Goal: Task Accomplishment & Management: Complete application form

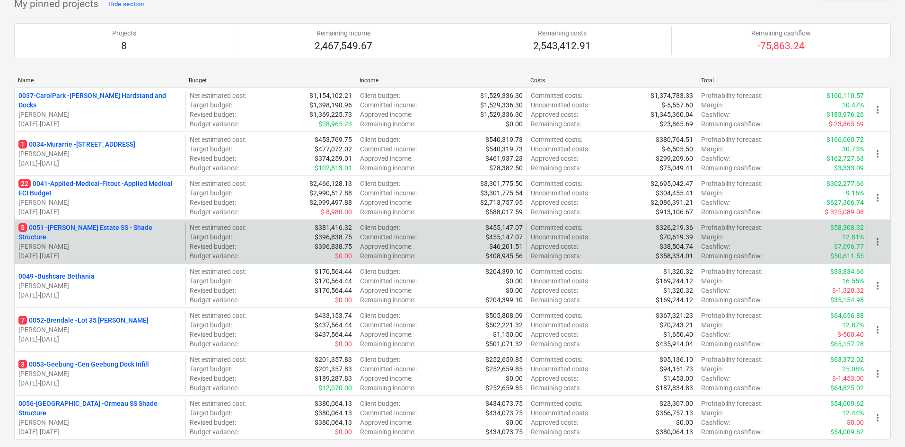
scroll to position [142, 0]
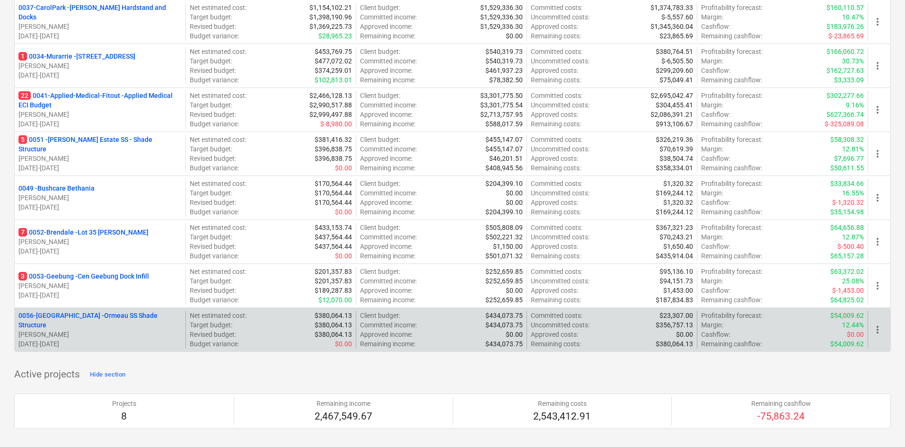
drag, startPoint x: 308, startPoint y: 373, endPoint x: 75, endPoint y: 342, distance: 235.7
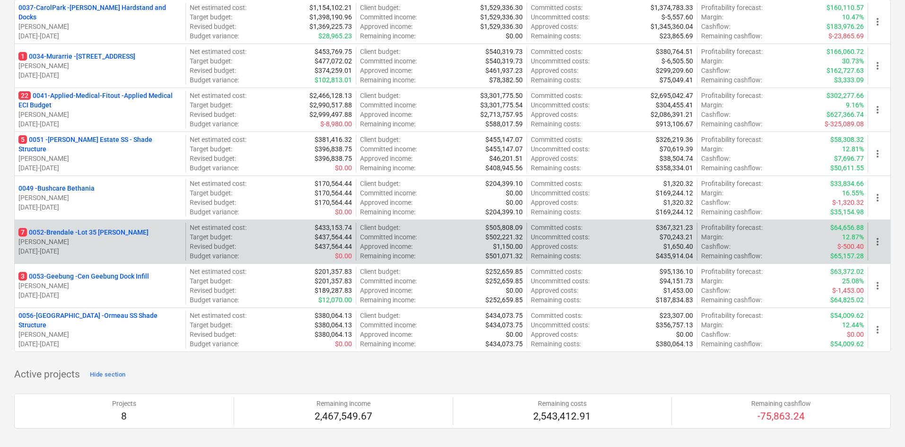
click at [92, 233] on p "7 0052-Brendale - Lot 35 [PERSON_NAME]" at bounding box center [83, 231] width 130 height 9
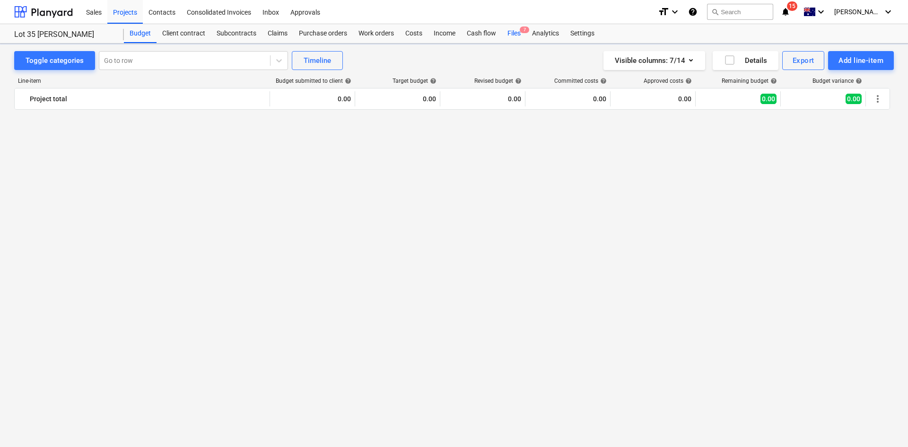
click at [490, 33] on div "Cash flow" at bounding box center [481, 33] width 41 height 19
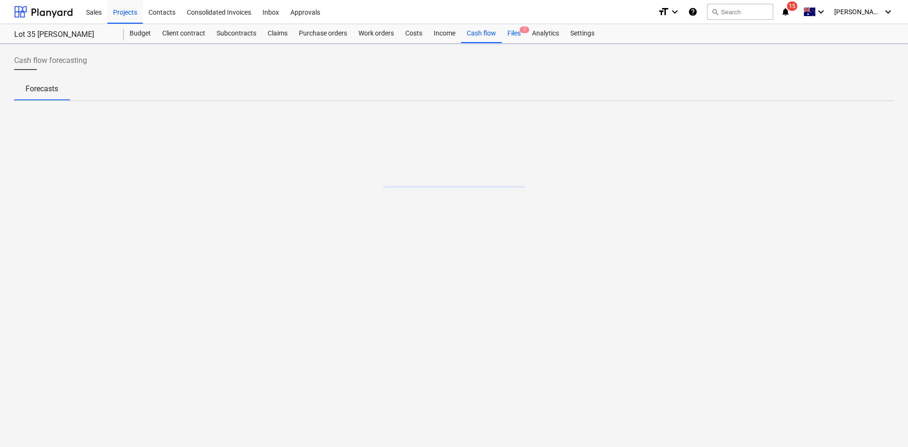
click at [521, 32] on span "7" at bounding box center [524, 29] width 9 height 7
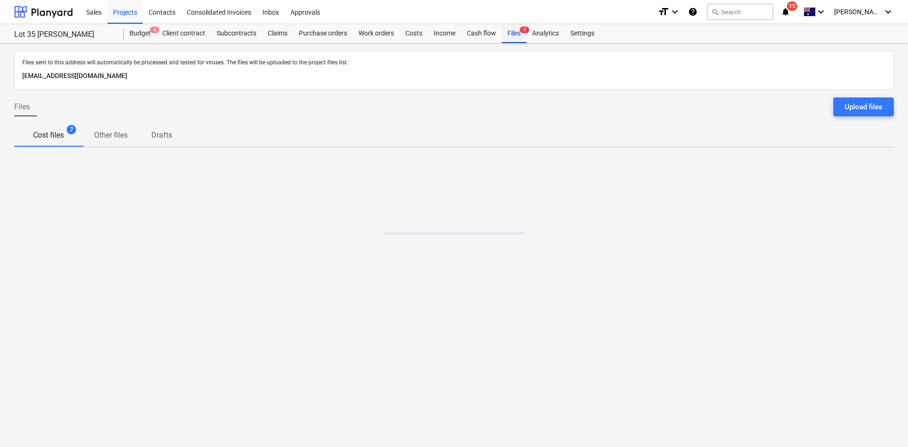
click at [517, 32] on div "Files 7" at bounding box center [514, 33] width 25 height 19
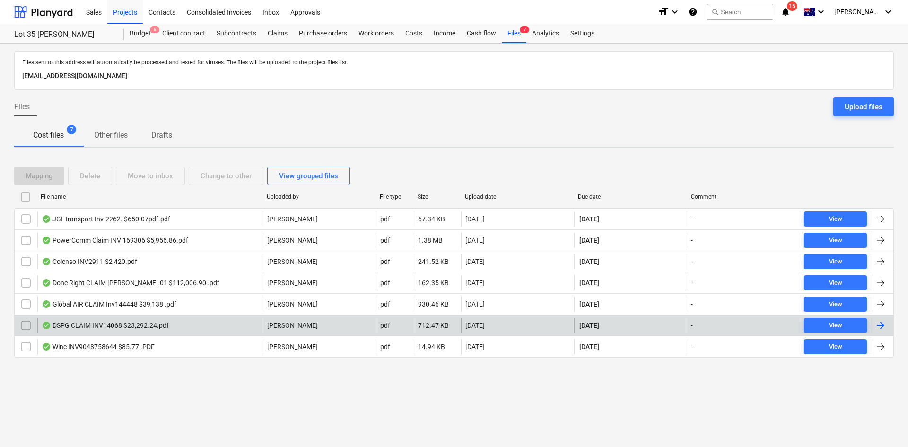
click at [244, 333] on div "DSPG CLAIM INV14068 $23,292.24.pdf" at bounding box center [150, 325] width 226 height 15
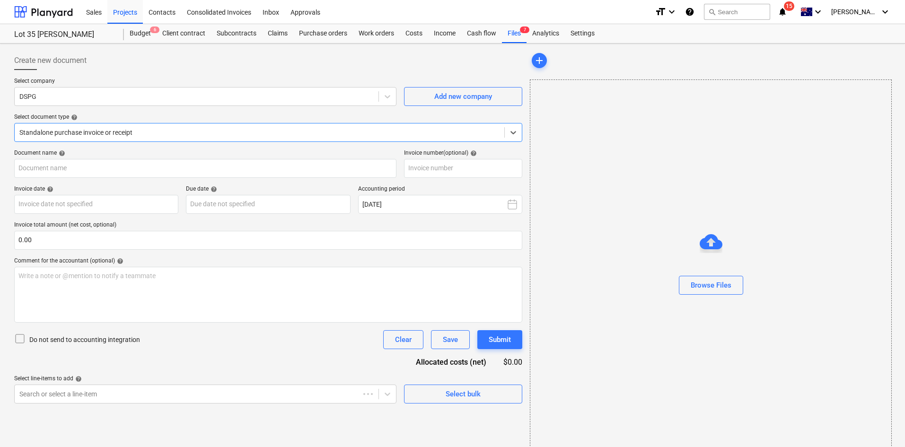
type input "14068"
type input "[DATE]"
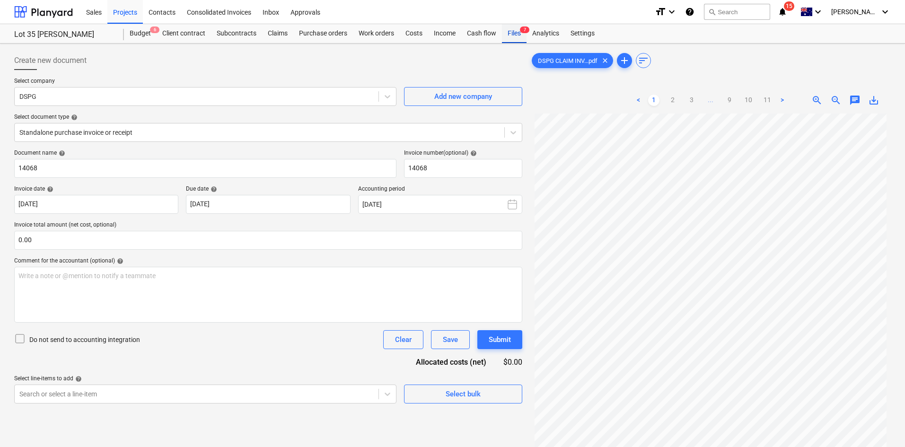
click at [514, 28] on div "Files 7" at bounding box center [514, 33] width 25 height 19
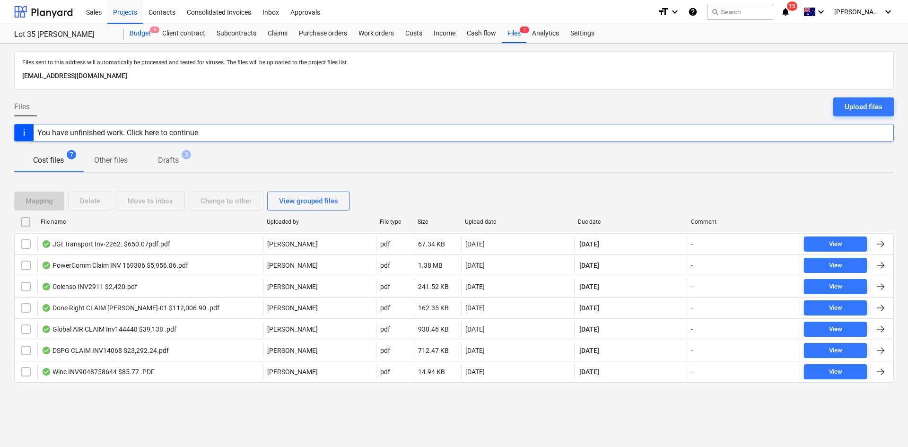
click at [131, 27] on div "Budget 6" at bounding box center [140, 33] width 33 height 19
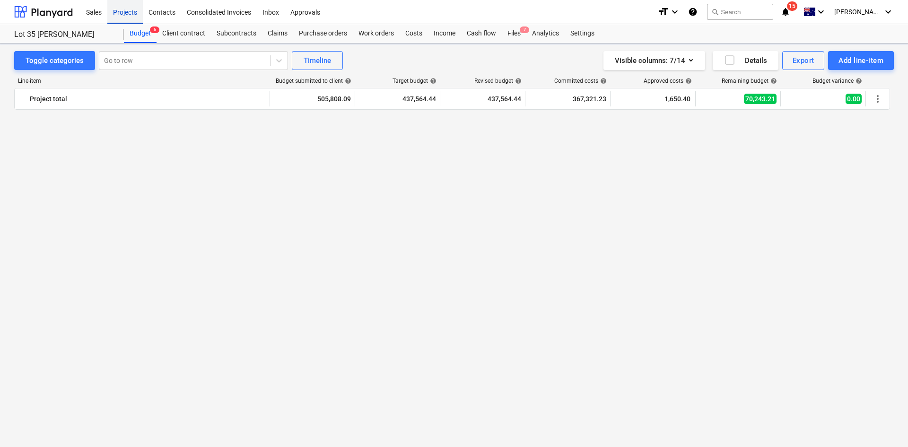
scroll to position [1040, 0]
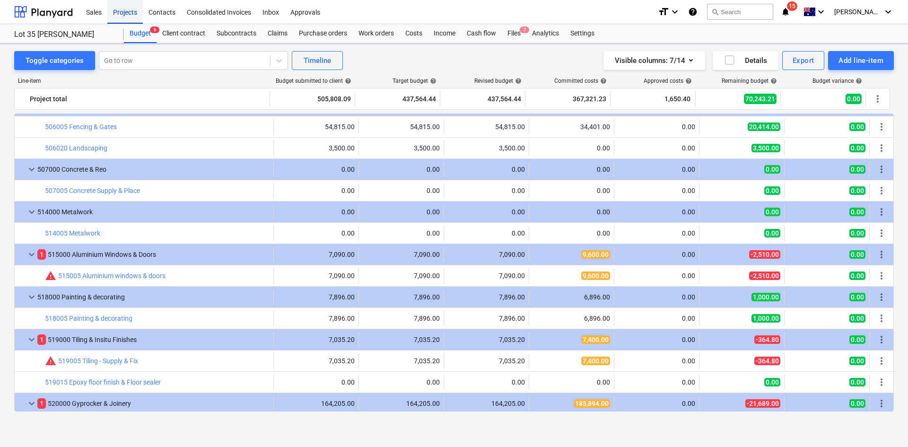
click at [129, 12] on div "Projects" at bounding box center [124, 12] width 35 height 24
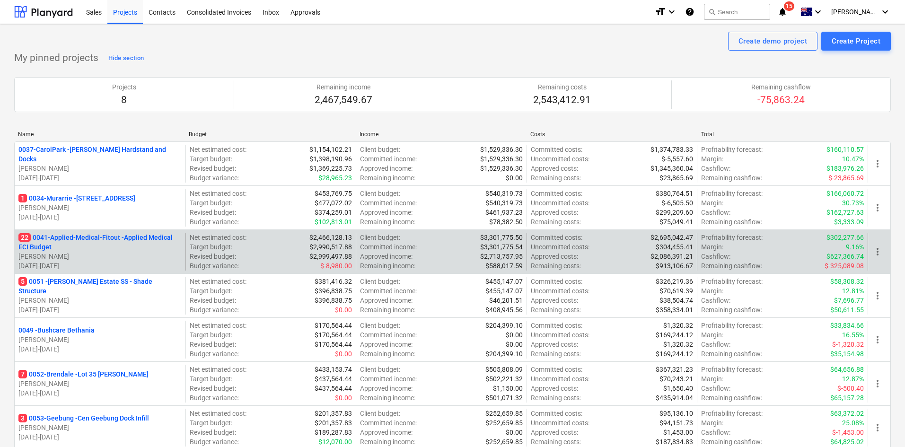
click at [97, 240] on p "22 0041-Applied-Medical-Fitout - Applied Medical ECI Budget" at bounding box center [99, 242] width 163 height 19
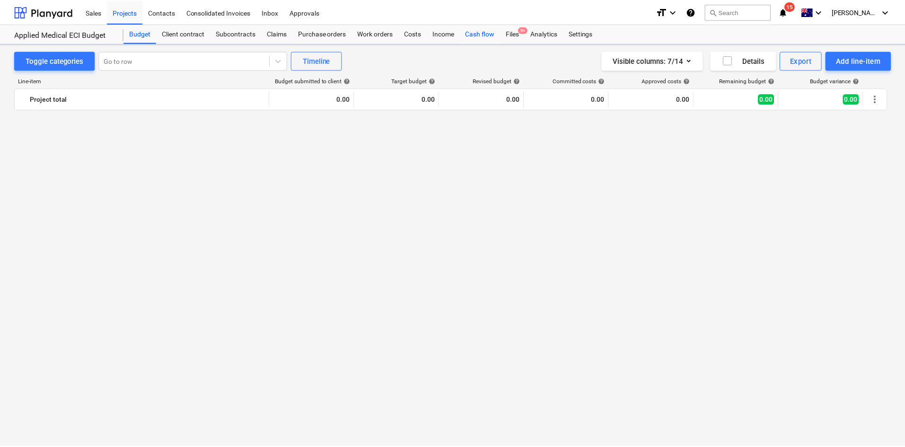
scroll to position [757, 0]
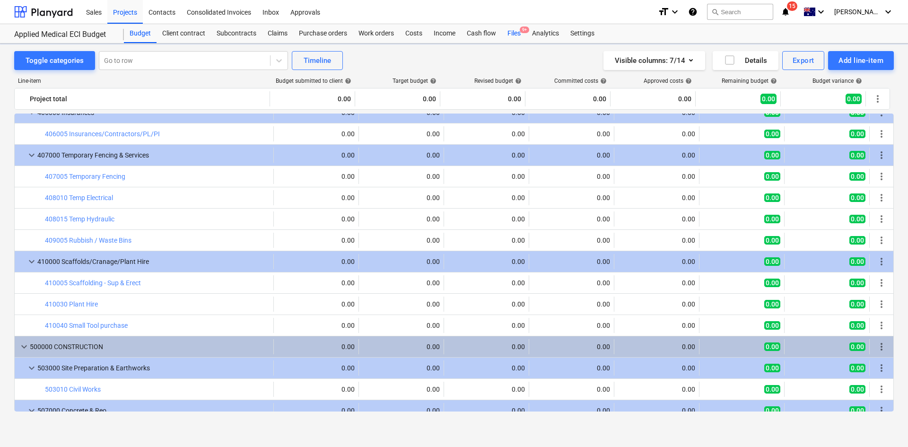
click at [522, 30] on span "9+" at bounding box center [524, 29] width 9 height 7
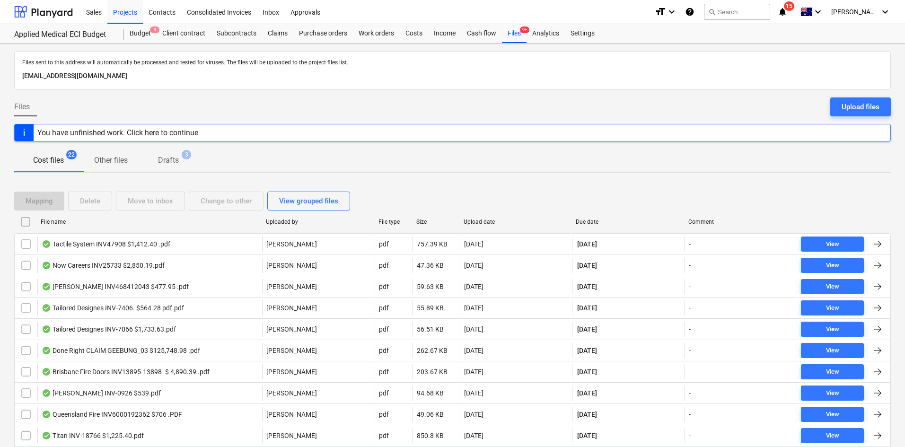
click at [188, 161] on span "Drafts 3" at bounding box center [168, 160] width 59 height 17
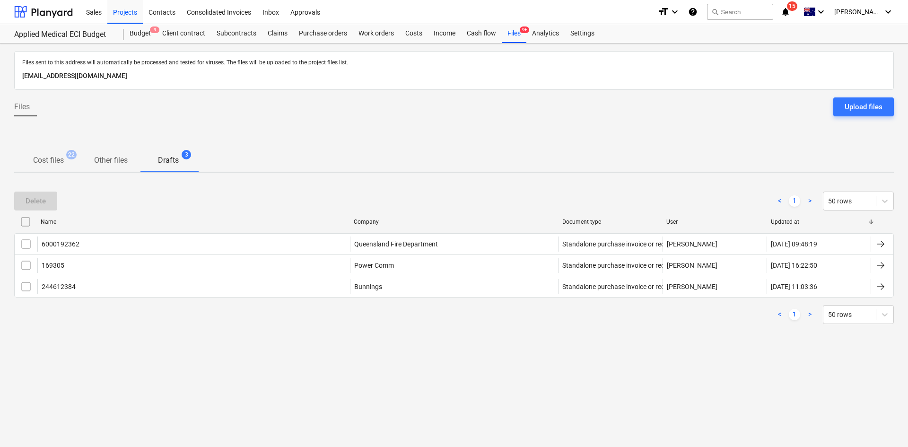
click at [61, 168] on span "Cost files 22" at bounding box center [48, 160] width 69 height 17
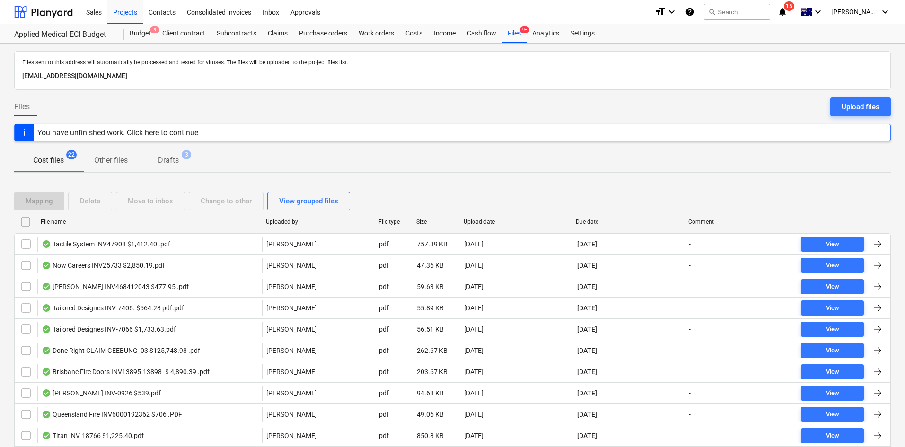
drag, startPoint x: 215, startPoint y: 249, endPoint x: 366, endPoint y: 68, distance: 236.0
click at [569, 75] on p "[EMAIL_ADDRESS][DOMAIN_NAME]" at bounding box center [452, 75] width 860 height 11
click at [125, 6] on div "Projects" at bounding box center [124, 12] width 35 height 24
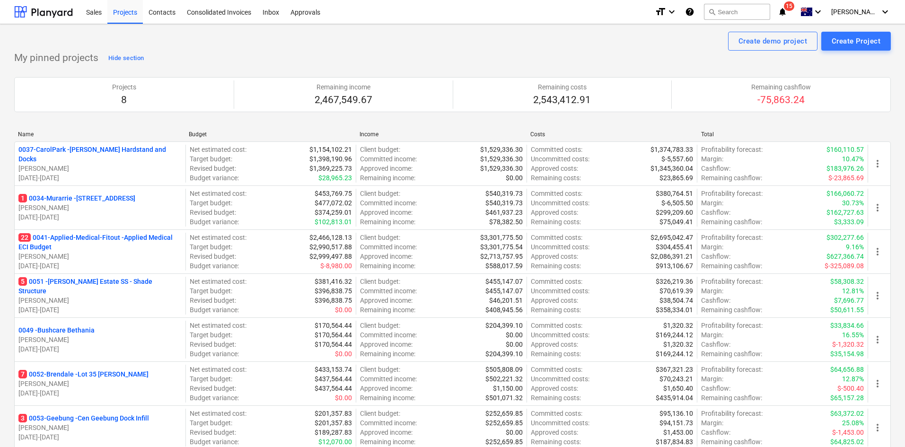
click at [99, 417] on p "3 0053-Geebung - Cen Geebung Dock Infill" at bounding box center [83, 417] width 131 height 9
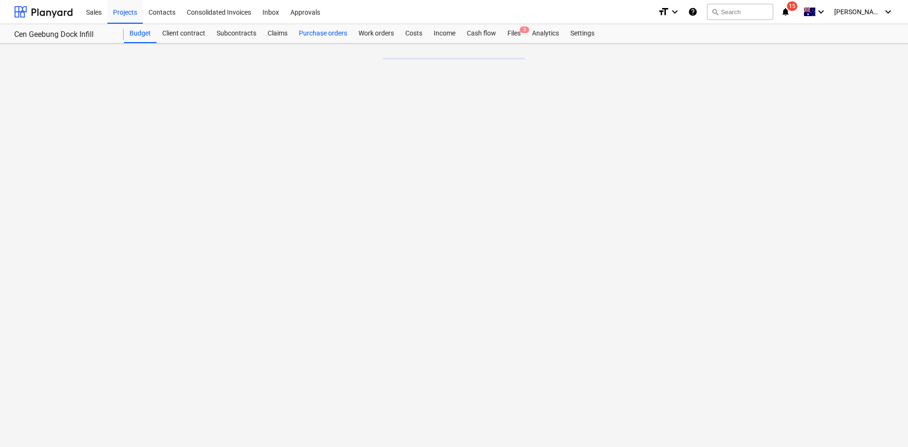
click at [323, 33] on div "Purchase orders" at bounding box center [323, 33] width 60 height 19
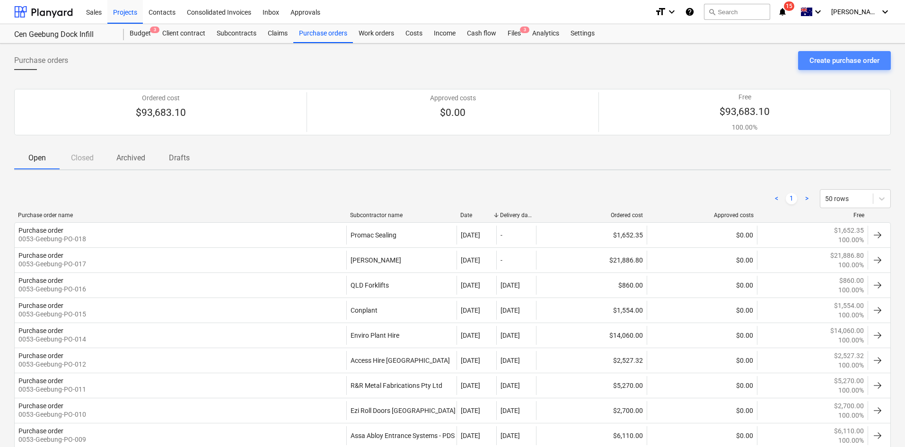
click at [839, 61] on div "Create purchase order" at bounding box center [844, 60] width 70 height 12
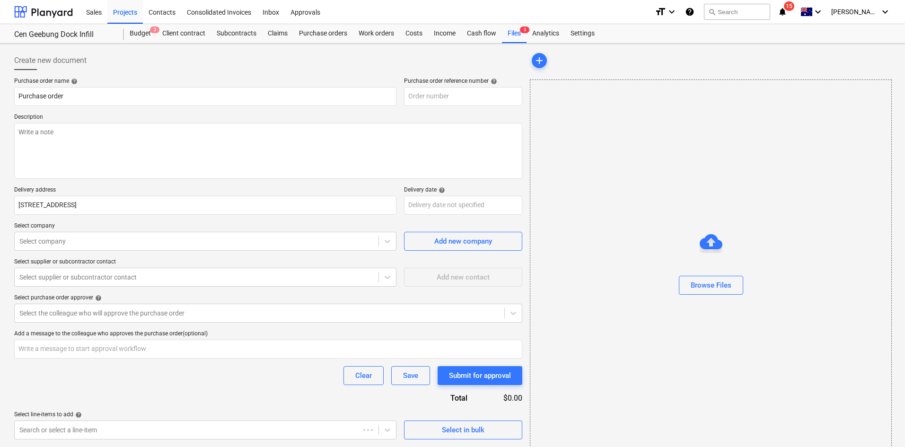
type textarea "x"
type input "0053-Geebung-PO-020"
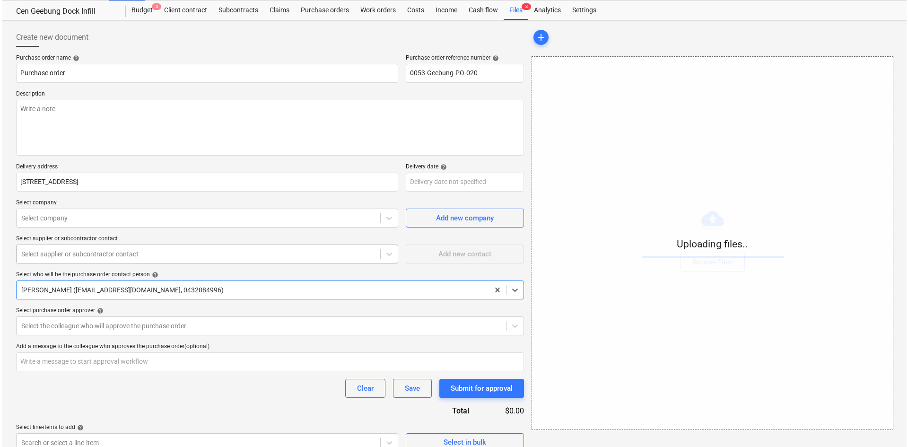
scroll to position [36, 0]
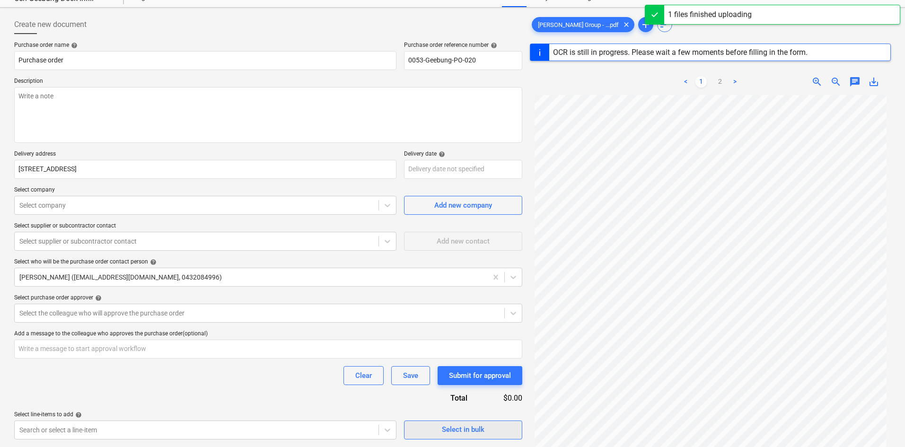
click at [448, 431] on div "Select in bulk" at bounding box center [463, 429] width 43 height 12
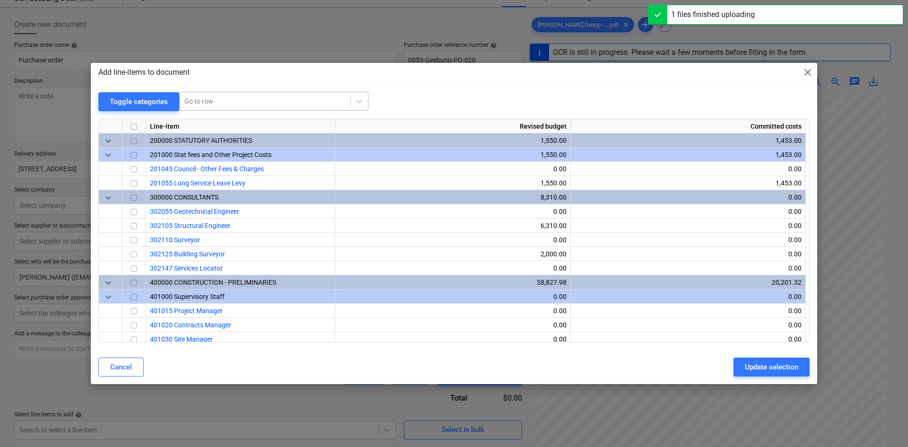
type textarea "x"
click at [202, 99] on div at bounding box center [264, 100] width 161 height 9
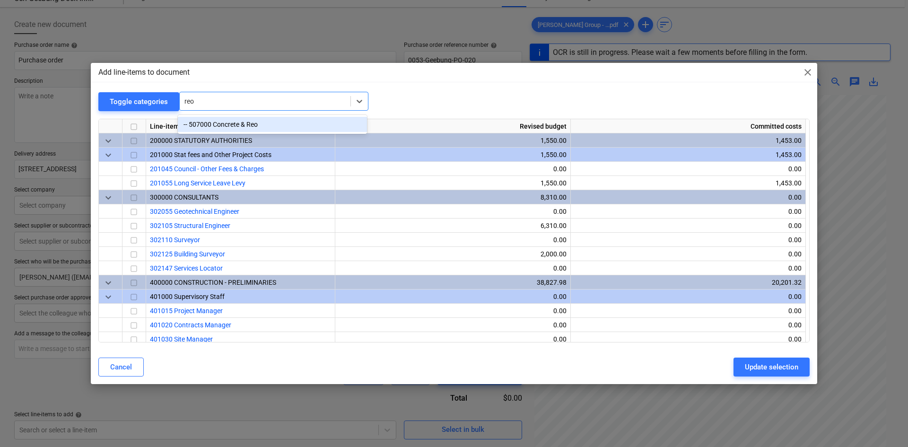
type input "reo"
type textarea "x"
type input "reo s"
type textarea "x"
type input "reo"
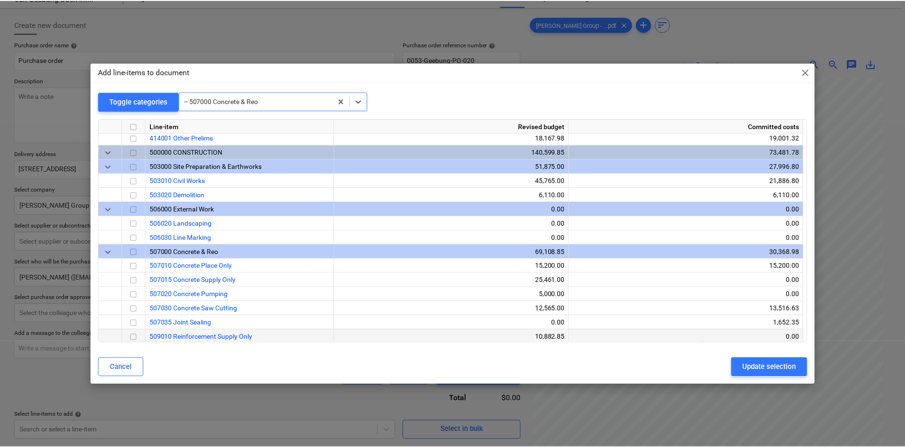
scroll to position [586, 0]
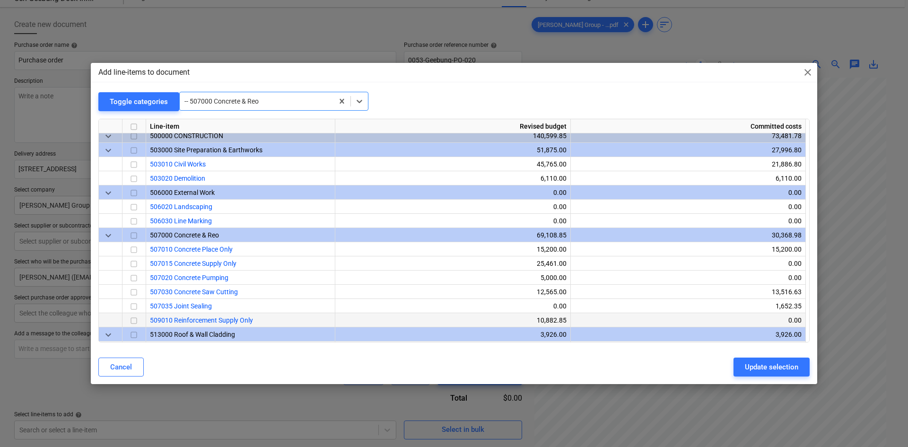
click at [132, 319] on input "checkbox" at bounding box center [133, 320] width 11 height 11
click at [769, 365] on div "Update selection" at bounding box center [771, 367] width 53 height 12
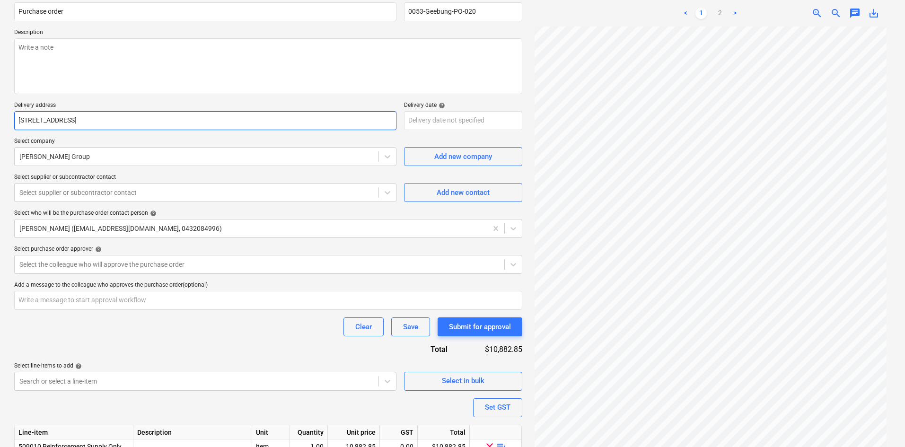
scroll to position [130, 0]
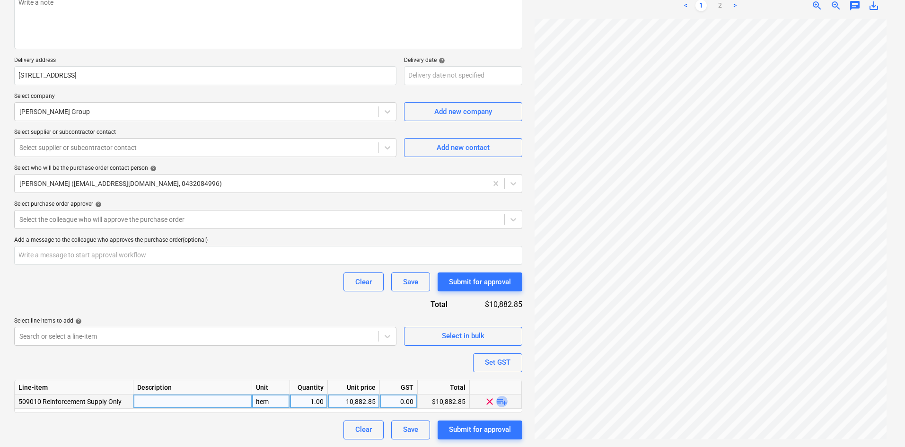
click at [500, 401] on span "playlist_add" at bounding box center [501, 400] width 11 height 11
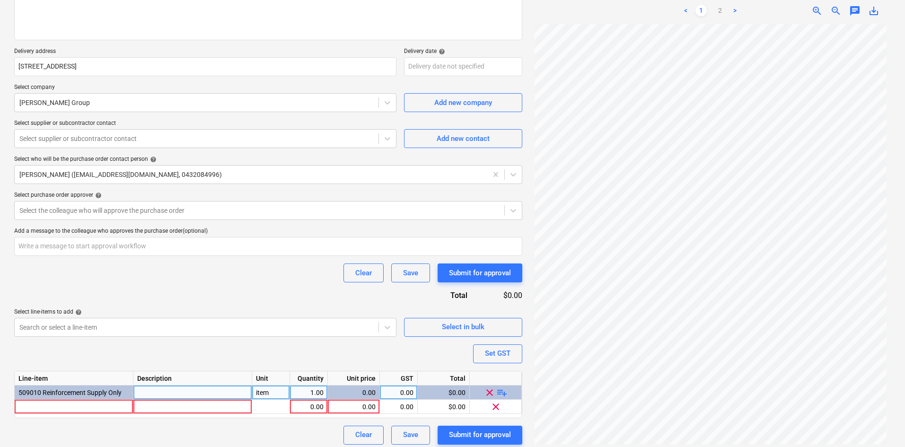
scroll to position [144, 0]
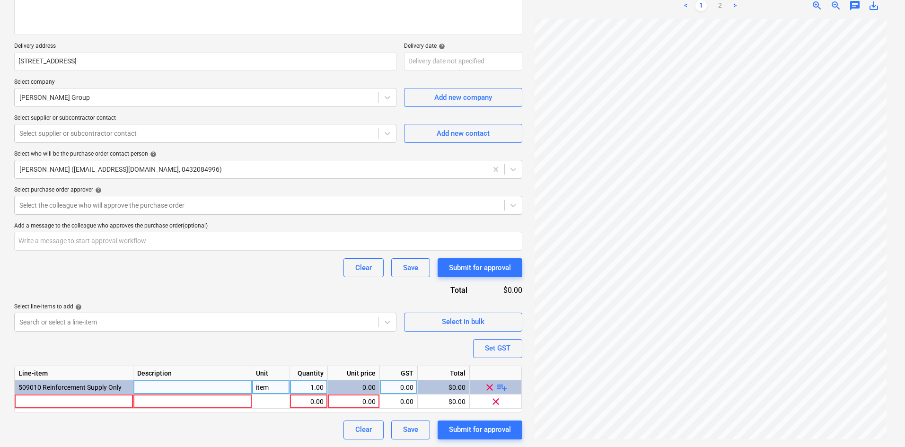
click at [504, 392] on span "playlist_add" at bounding box center [501, 386] width 11 height 11
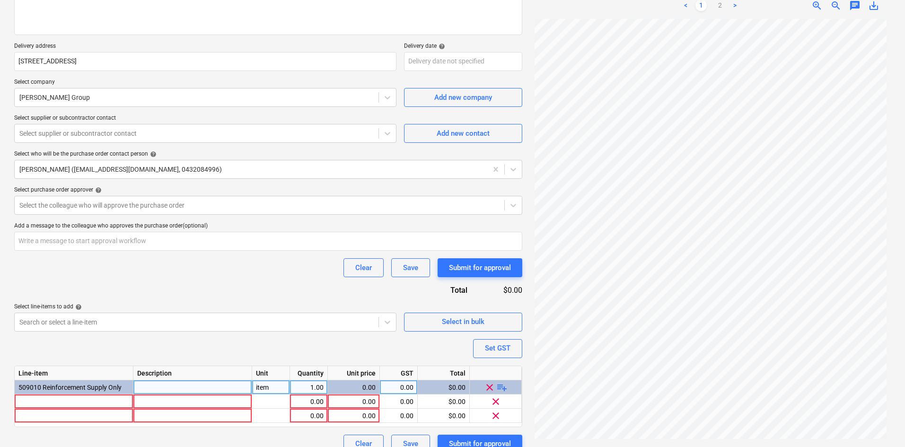
click at [502, 389] on span "playlist_add" at bounding box center [501, 386] width 11 height 11
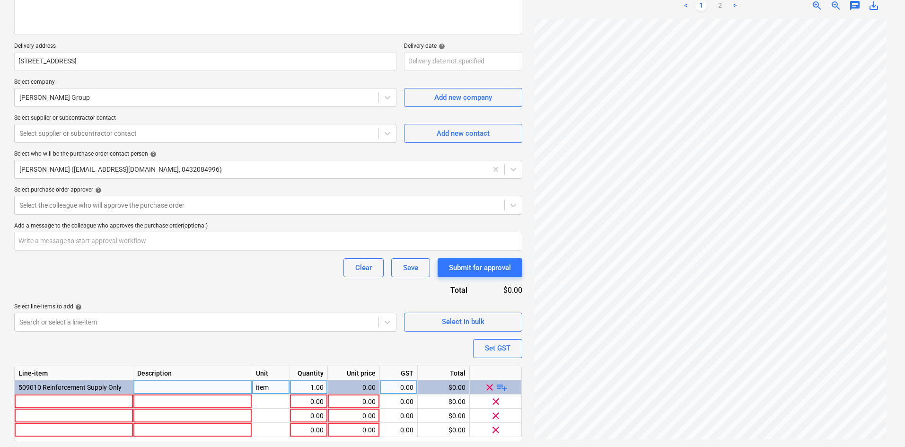
click at [502, 389] on span "playlist_add" at bounding box center [501, 386] width 11 height 11
click at [500, 388] on span "playlist_add" at bounding box center [501, 386] width 11 height 11
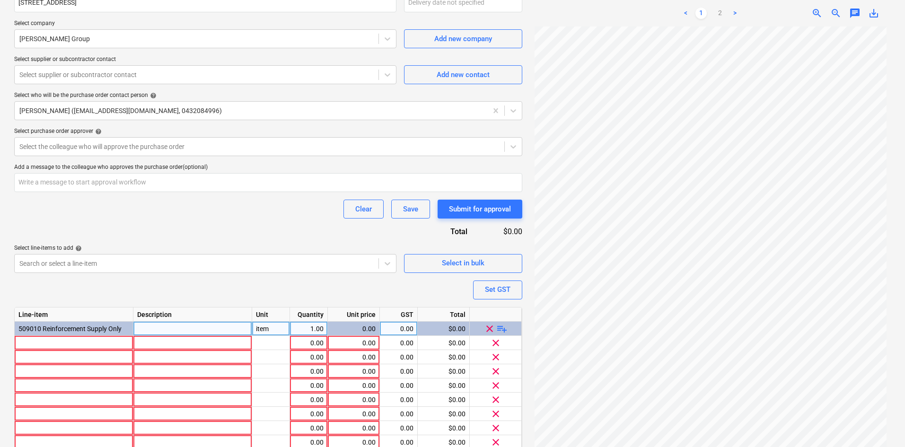
scroll to position [271, 0]
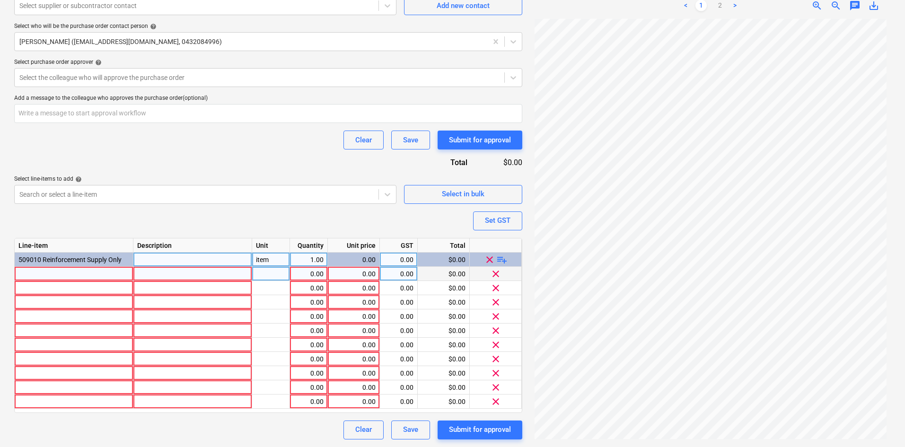
click at [41, 275] on div at bounding box center [74, 274] width 119 height 14
type textarea "x"
type input "2DCB"
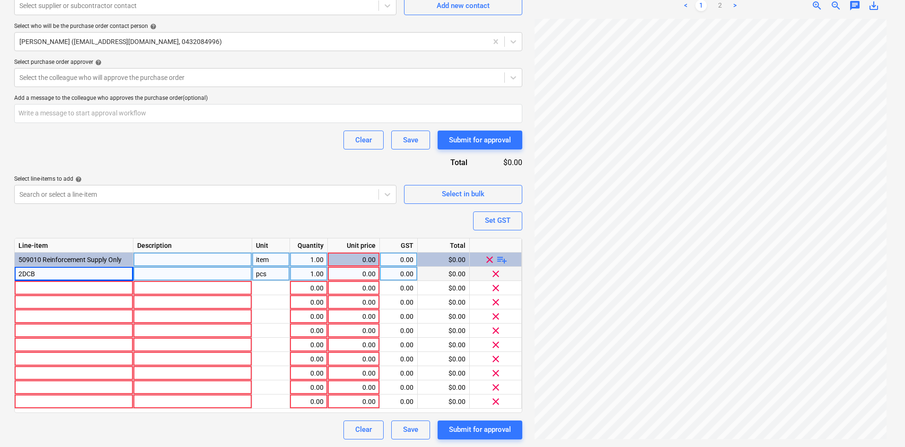
type textarea "x"
click at [88, 270] on div "2DCB" at bounding box center [74, 274] width 119 height 14
click at [70, 273] on input "2DCB" at bounding box center [74, 274] width 118 height 14
type input "2DCB Deformed Processed Off - Coil Bar"
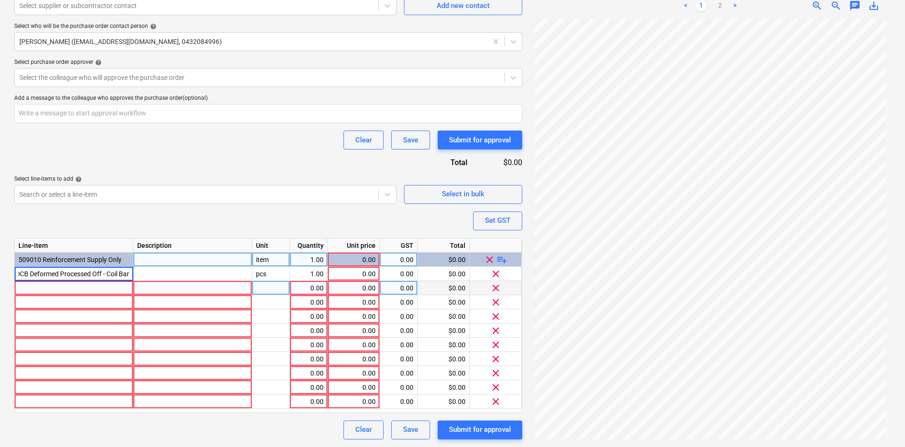
click at [77, 288] on div at bounding box center [74, 288] width 119 height 14
type textarea "x"
click at [51, 286] on div at bounding box center [74, 288] width 119 height 14
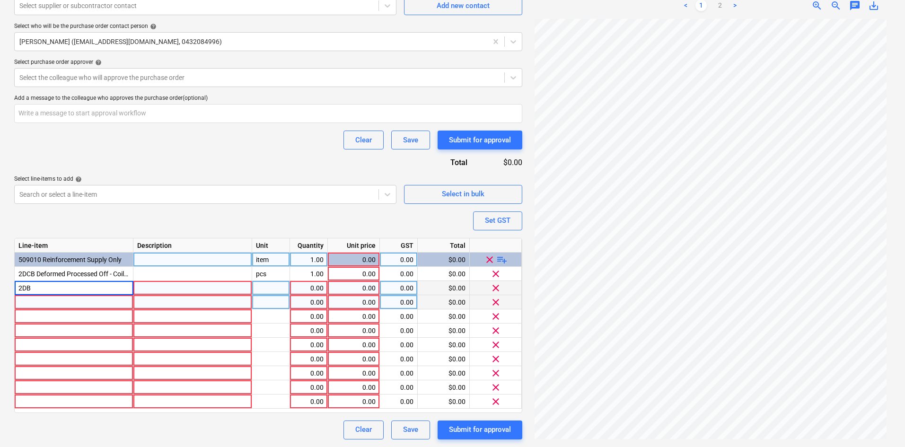
type input "2DB"
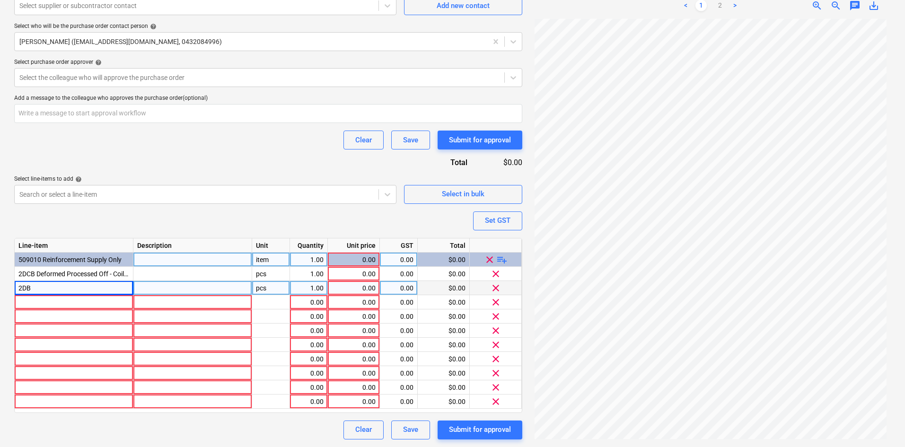
click at [43, 291] on div "2DB" at bounding box center [74, 288] width 119 height 14
click at [45, 287] on input "2DB" at bounding box center [74, 288] width 118 height 14
click at [44, 287] on input "2DB" at bounding box center [74, 288] width 118 height 14
type textarea "x"
type input "2DB Deformed Bar"
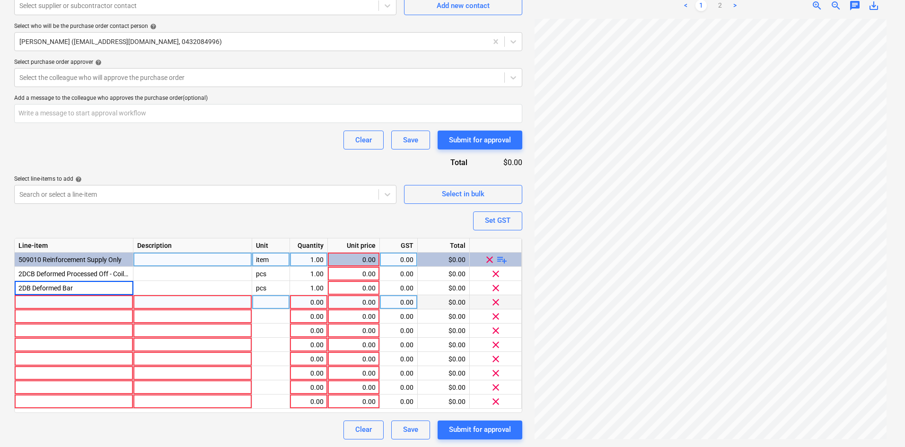
click at [57, 304] on div at bounding box center [74, 302] width 119 height 14
type textarea "x"
click at [39, 298] on div at bounding box center [74, 302] width 119 height 14
type input "SL92-Square Rib Mesh D500L"
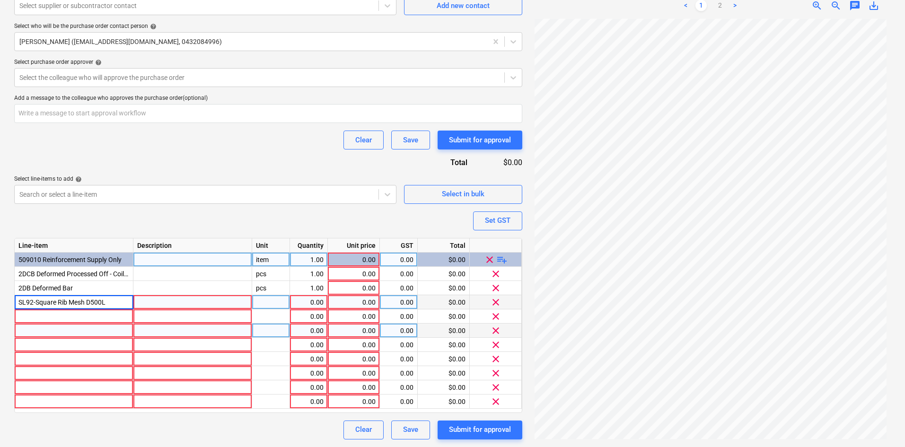
click at [41, 323] on div at bounding box center [74, 330] width 119 height 14
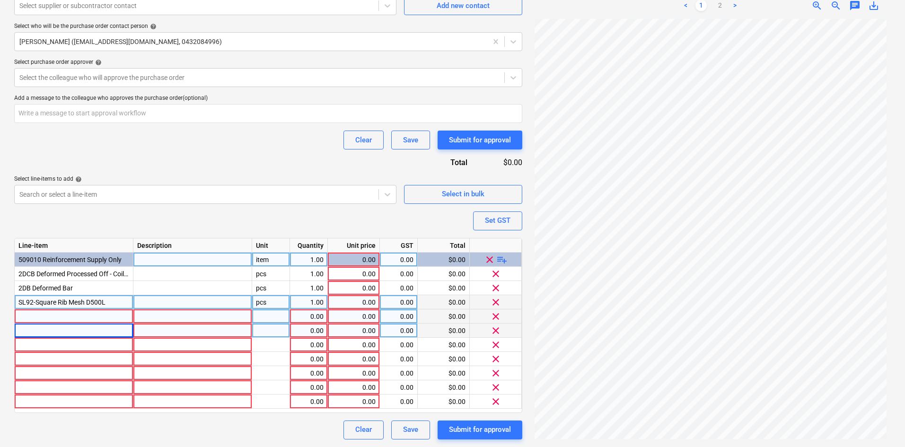
click at [40, 317] on div at bounding box center [74, 316] width 119 height 14
type textarea "x"
click at [56, 319] on div at bounding box center [74, 316] width 119 height 14
type input "PTD90100"
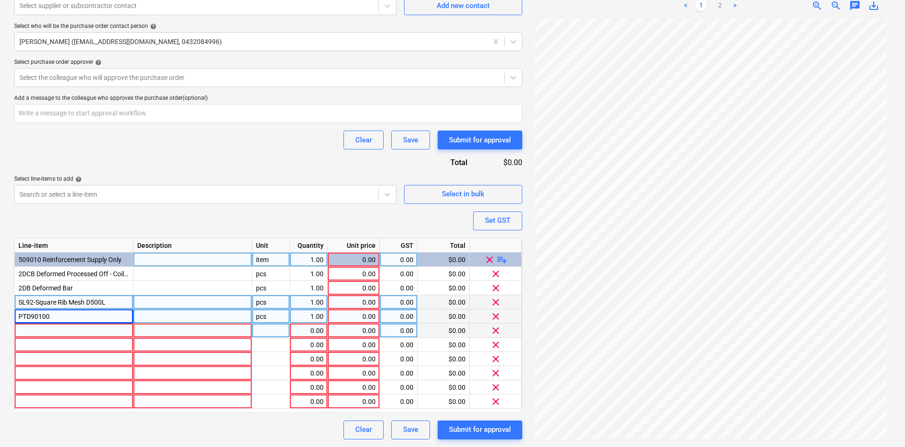
click at [76, 314] on div "PTD90100" at bounding box center [74, 316] width 119 height 14
click at [75, 314] on input "PTD90100" at bounding box center [74, 316] width 118 height 14
type textarea "x"
click at [70, 314] on input "PTD90100" at bounding box center [74, 316] width 118 height 14
type input "PTD90100 Plastic Bot/Top Deck Chairs"
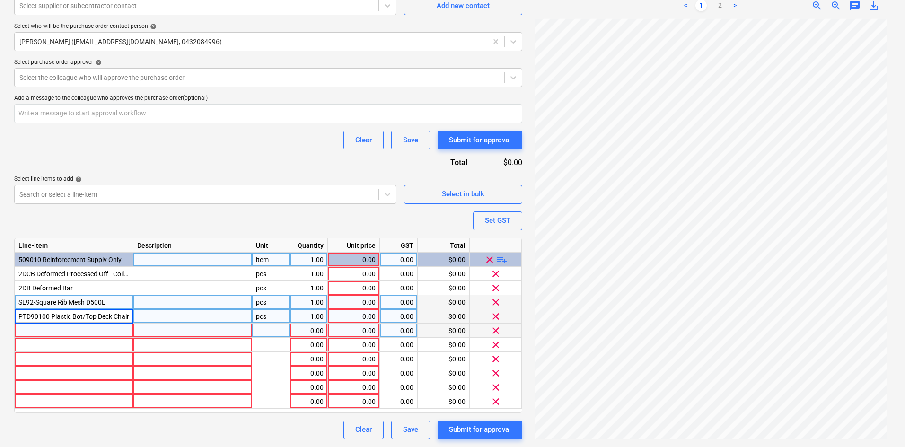
scroll to position [0, 4]
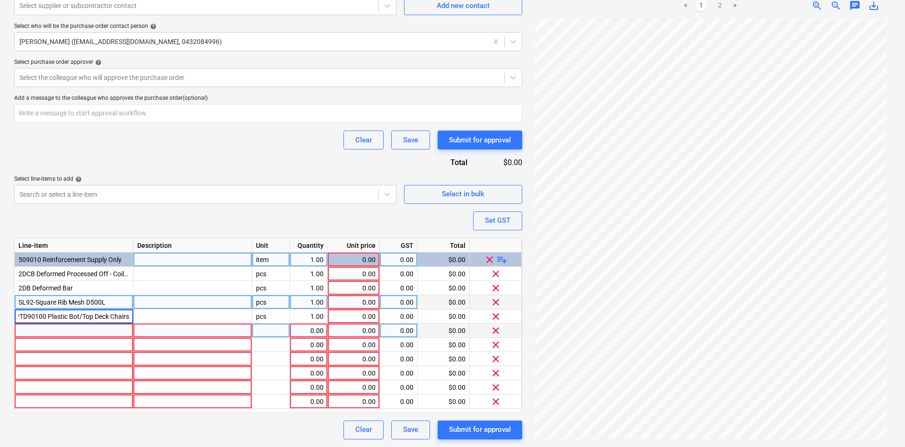
click at [64, 327] on div at bounding box center [74, 330] width 119 height 14
type textarea "x"
drag, startPoint x: 48, startPoint y: 321, endPoint x: 44, endPoint y: 325, distance: 6.0
click at [48, 321] on div "PTD90100 Plastic Bot/Top Deck Chairs" at bounding box center [74, 316] width 119 height 14
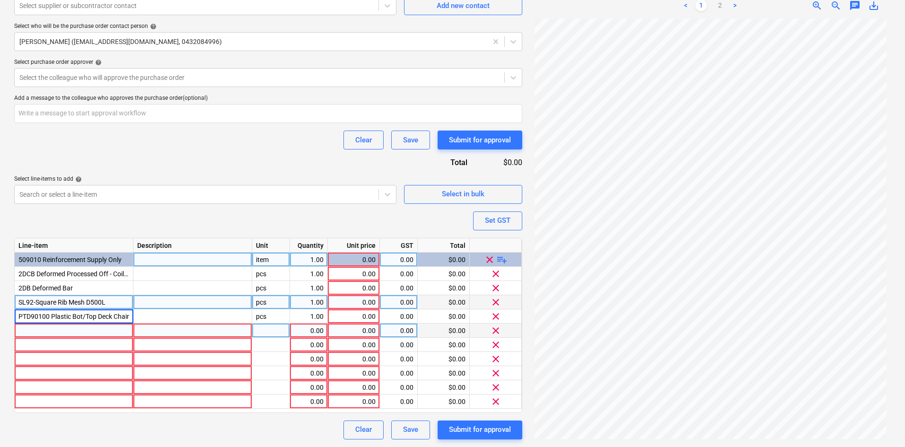
click at [38, 330] on div at bounding box center [74, 330] width 119 height 14
type input "FJR150SB"
type textarea "x"
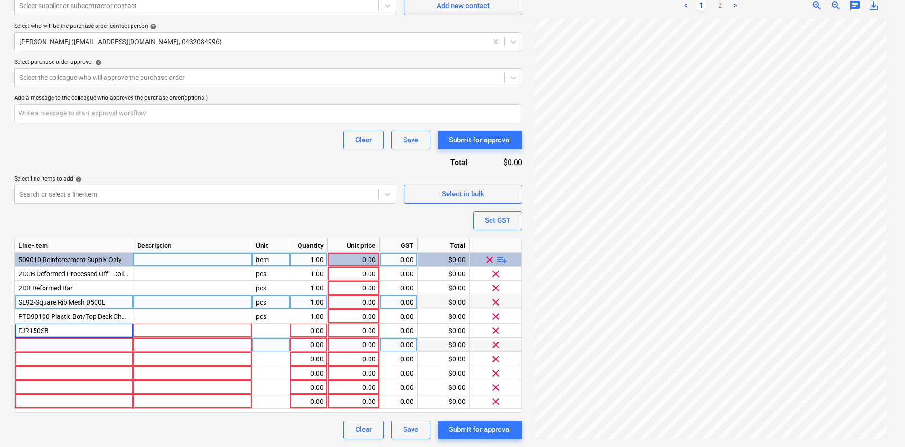
type input "FJR150SB"
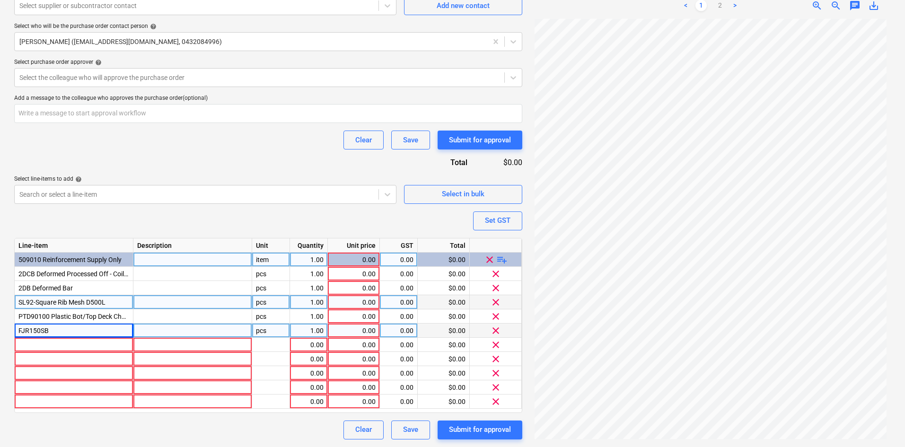
click at [75, 337] on div "FJR150SB" at bounding box center [74, 330] width 119 height 14
click at [66, 332] on input "FJR150SB" at bounding box center [74, 330] width 118 height 14
type textarea "x"
type input "FJR150SB Flex roll 10x150x25 stickyback"
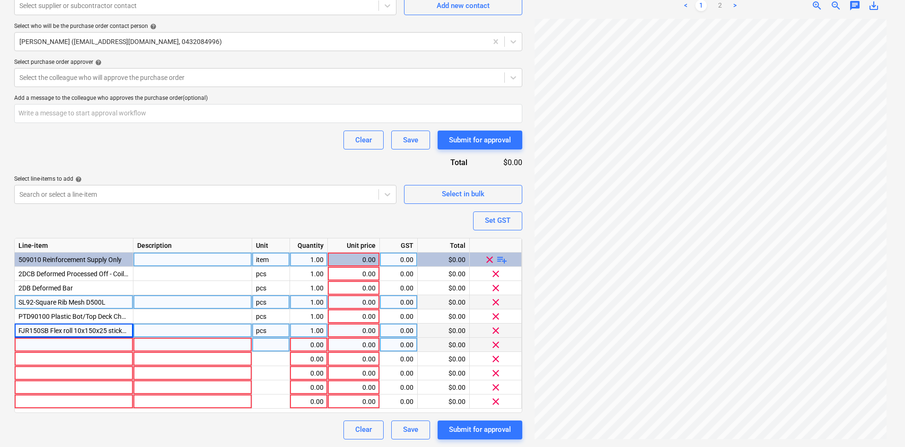
click at [73, 344] on div at bounding box center [74, 345] width 119 height 14
click at [70, 335] on div "FJR150SB Flex roll 10x150x25 stickyback" at bounding box center [74, 330] width 119 height 14
click at [56, 340] on div at bounding box center [74, 345] width 119 height 14
type textarea "x"
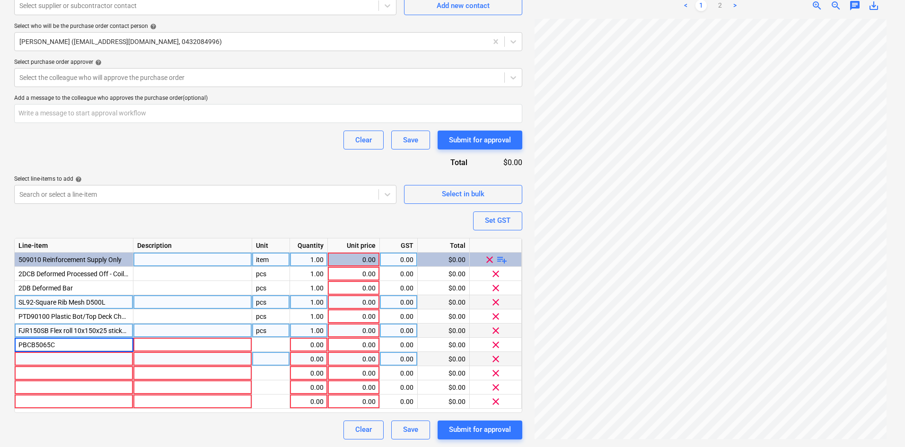
type input "PBCB5065C"
click at [50, 356] on div at bounding box center [74, 359] width 119 height 14
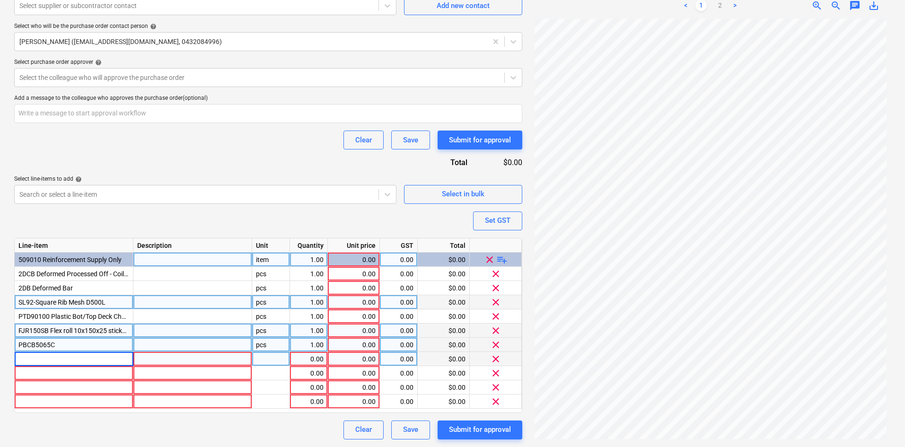
click at [67, 346] on div "PBCB5065C" at bounding box center [74, 345] width 119 height 14
click at [67, 345] on input "PBCB5065C" at bounding box center [74, 345] width 118 height 14
click at [81, 348] on div "PBCB5065C" at bounding box center [74, 345] width 119 height 14
click at [70, 342] on input "PBCB5065C" at bounding box center [74, 345] width 118 height 14
type textarea "x"
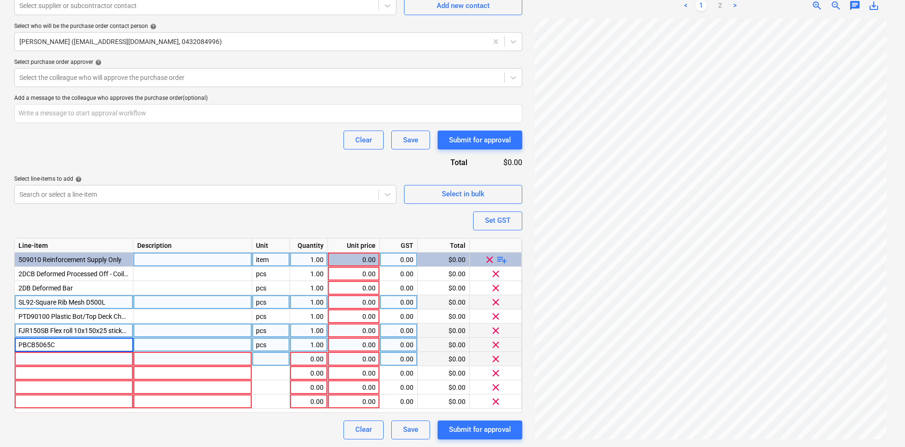
type input "PBCB5065C Plastic Bar Chairs 50/65 Clip (Bag 100)"
click at [64, 357] on div at bounding box center [74, 359] width 119 height 14
click at [44, 360] on div at bounding box center [74, 359] width 119 height 14
type textarea "x"
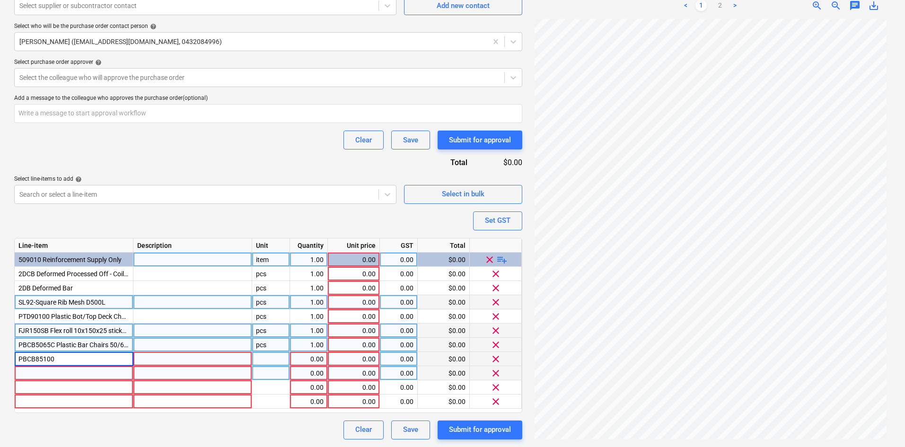
type input "PBCB85100"
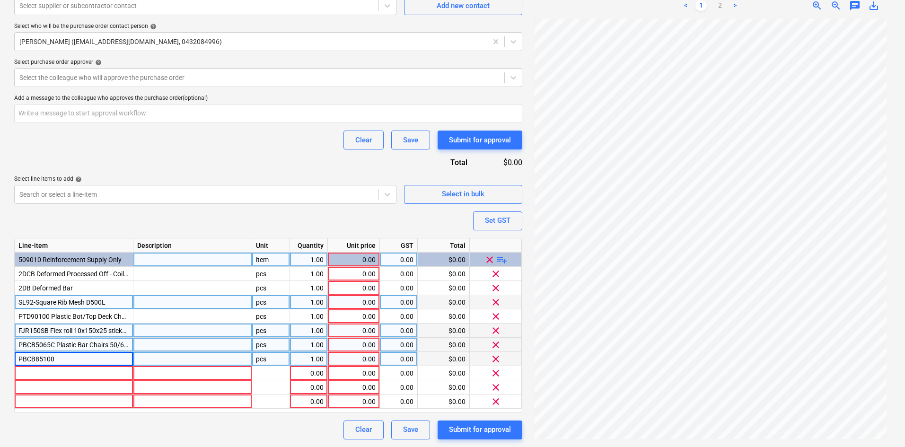
click at [70, 357] on div "PBCB85100" at bounding box center [74, 359] width 119 height 14
click at [68, 357] on input "PBCB85100" at bounding box center [74, 359] width 118 height 14
type textarea "x"
click at [68, 358] on input "PBCB85100" at bounding box center [74, 359] width 118 height 14
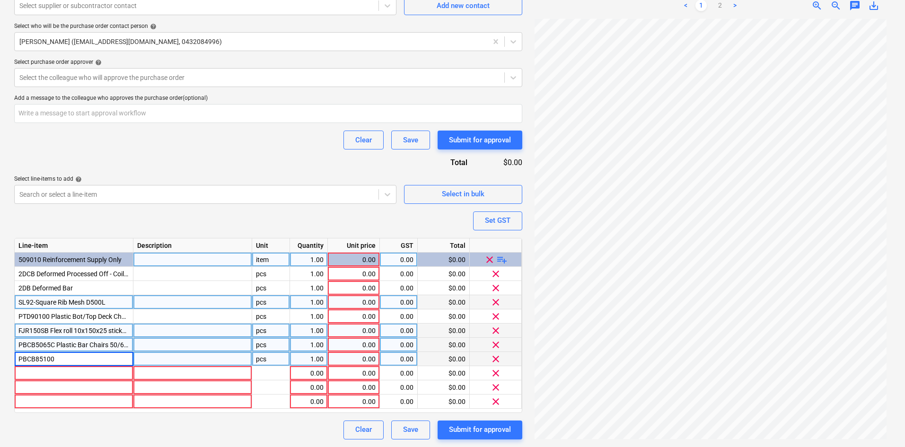
click at [61, 357] on input "PBCB85100" at bounding box center [74, 359] width 118 height 14
type input "PBCB85100 Plastic Bar Chairs & Bases"
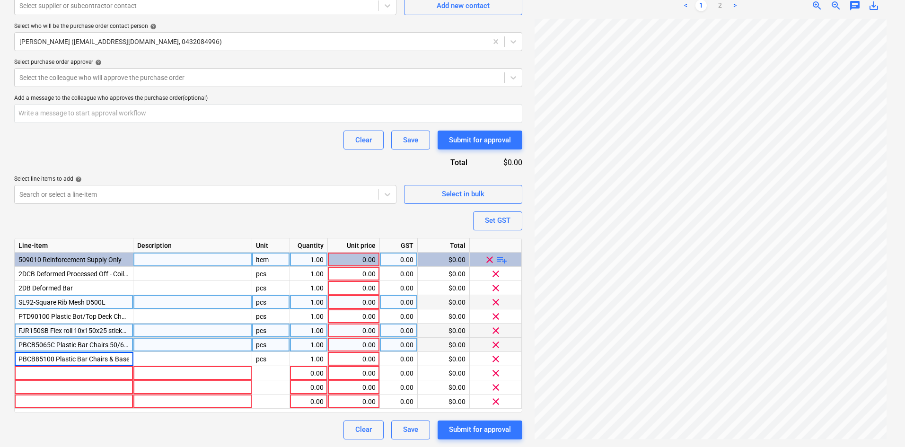
scroll to position [0, 4]
click at [72, 373] on div at bounding box center [74, 373] width 119 height 14
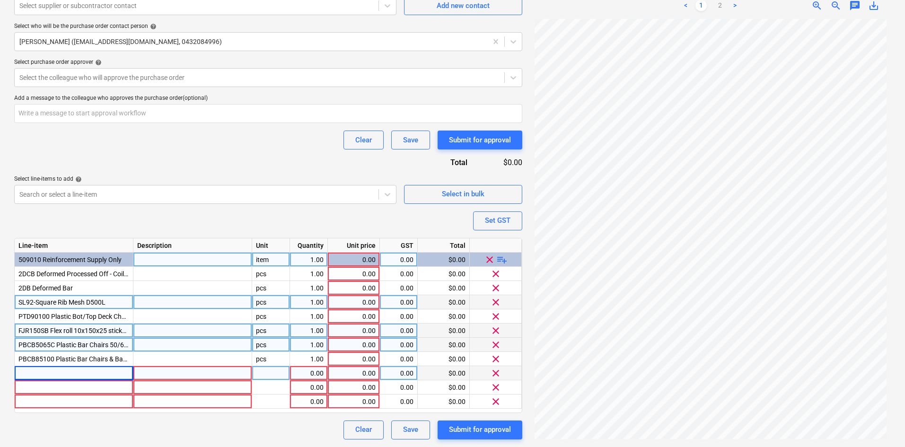
click at [56, 374] on div at bounding box center [74, 373] width 119 height 14
type textarea "x"
type input "TG"
type textarea "x"
type input "TG"
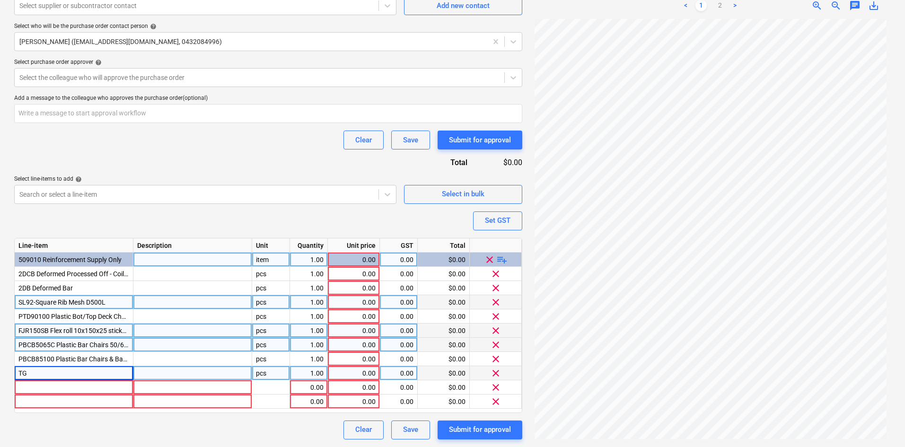
click at [58, 373] on div "TG" at bounding box center [74, 373] width 119 height 14
click at [37, 370] on input "TG" at bounding box center [74, 373] width 118 height 14
type textarea "x"
type input "TG Grey Tape 30*48mm"
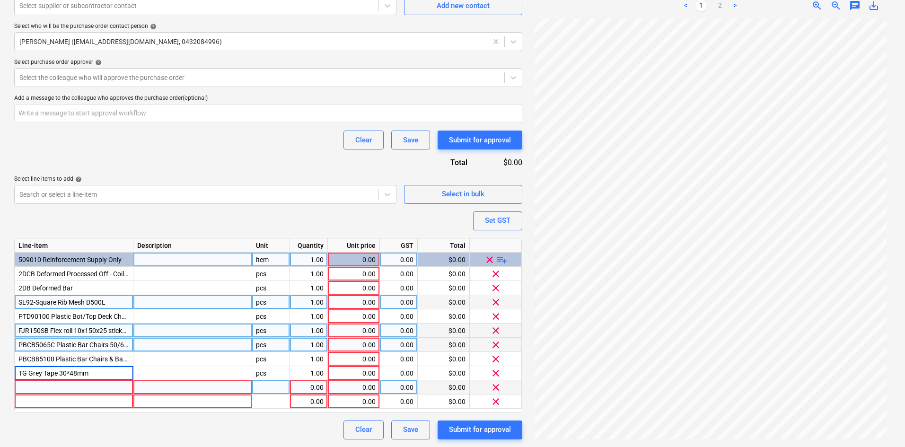
click at [61, 390] on div at bounding box center [74, 387] width 119 height 14
click at [50, 383] on div at bounding box center [74, 387] width 119 height 14
type textarea "x"
type input "DDDGALV10"
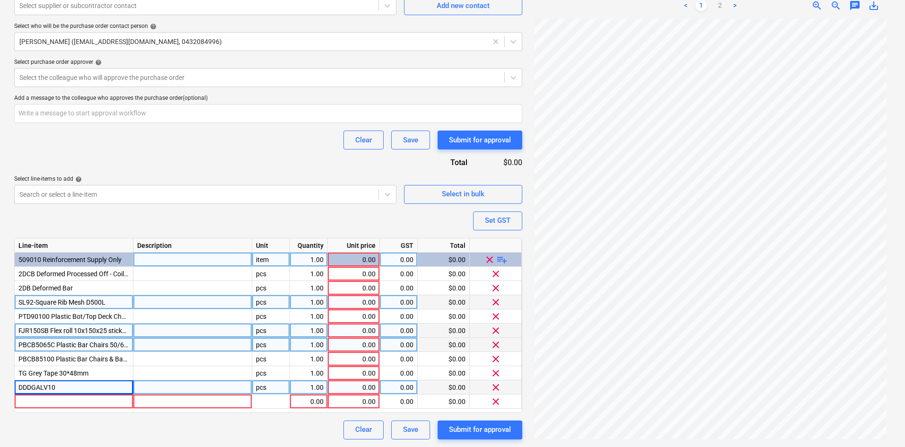
click at [83, 388] on div "DDDGALV10" at bounding box center [74, 387] width 119 height 14
click at [68, 385] on input "DDDGALV10" at bounding box center [74, 387] width 118 height 14
type textarea "x"
type input "DDDGALV10 Danley Diamond Dowel Galv 10mm"
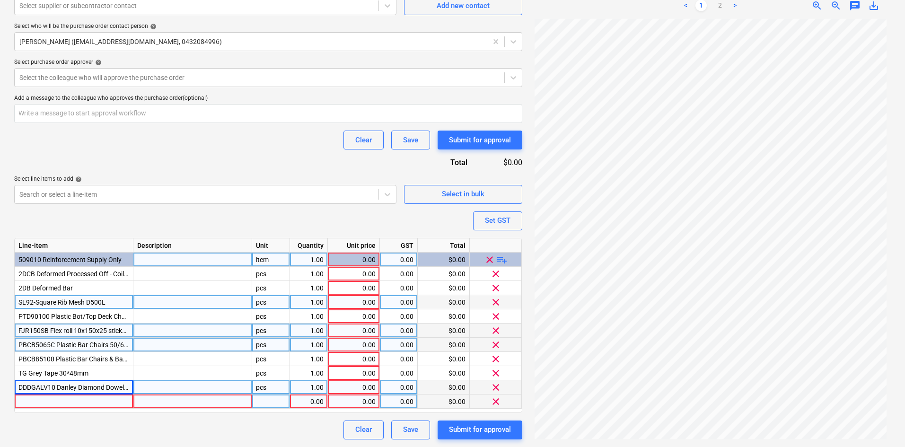
click at [68, 397] on div at bounding box center [74, 401] width 119 height 14
type textarea "x"
click at [54, 400] on div at bounding box center [74, 401] width 119 height 14
type input "PFB4X20"
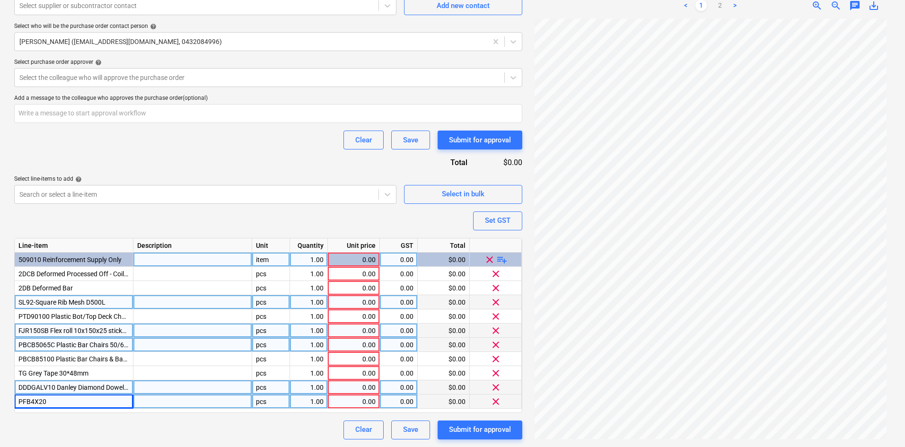
click at [70, 403] on div "PFB4X20" at bounding box center [74, 401] width 119 height 14
click at [59, 400] on input "PFB4X20" at bounding box center [74, 401] width 118 height 14
type textarea "x"
type input "PFB4X20 Polyfilm Black 200um MI 4m x 50m"
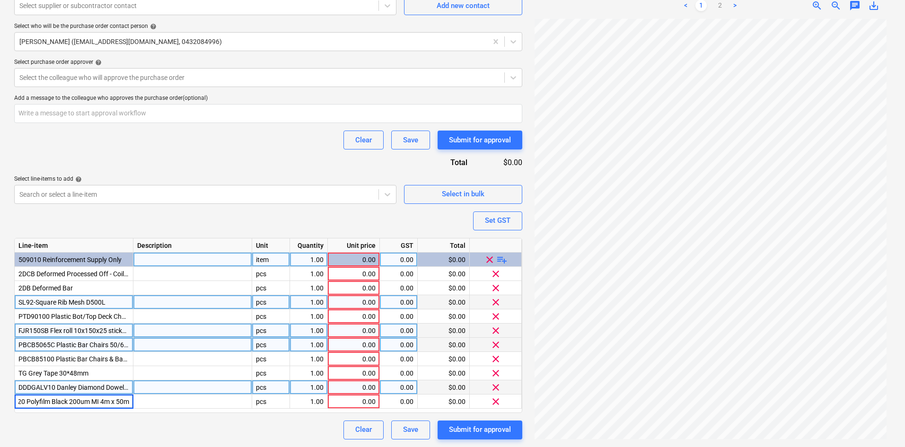
click at [110, 421] on div "Clear Save Submit for approval" at bounding box center [268, 429] width 508 height 19
click at [496, 258] on span "playlist_add" at bounding box center [501, 258] width 11 height 11
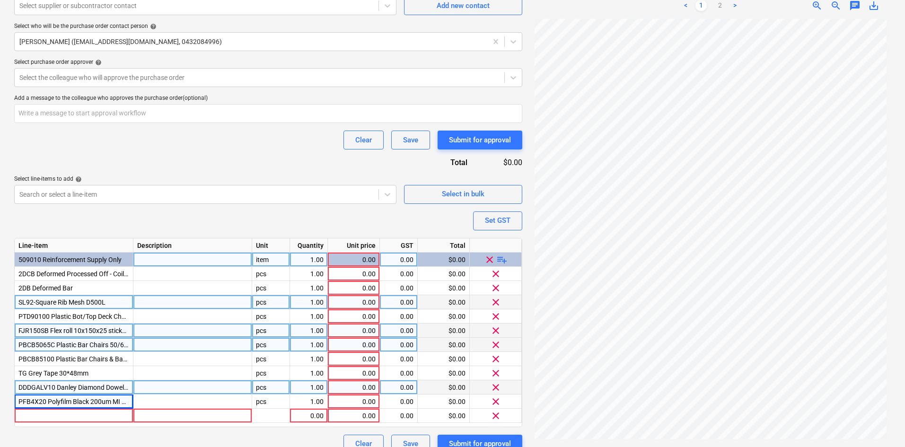
click at [496, 258] on span "playlist_add" at bounding box center [501, 258] width 11 height 11
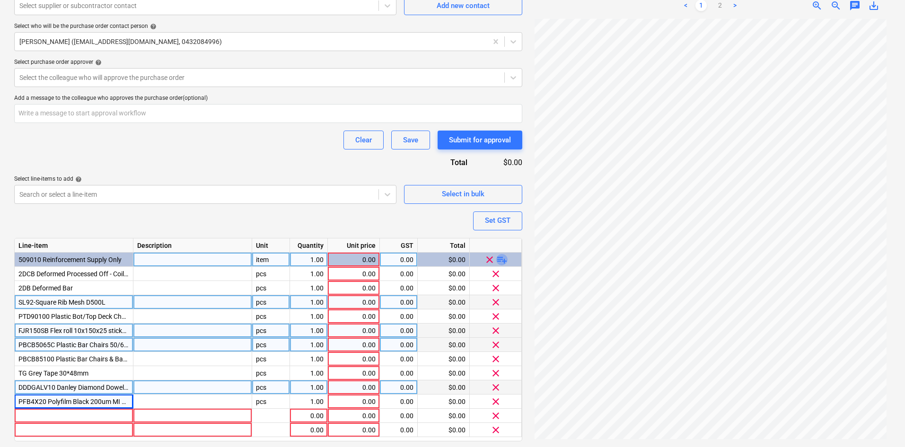
click at [497, 258] on span "playlist_add" at bounding box center [501, 258] width 11 height 11
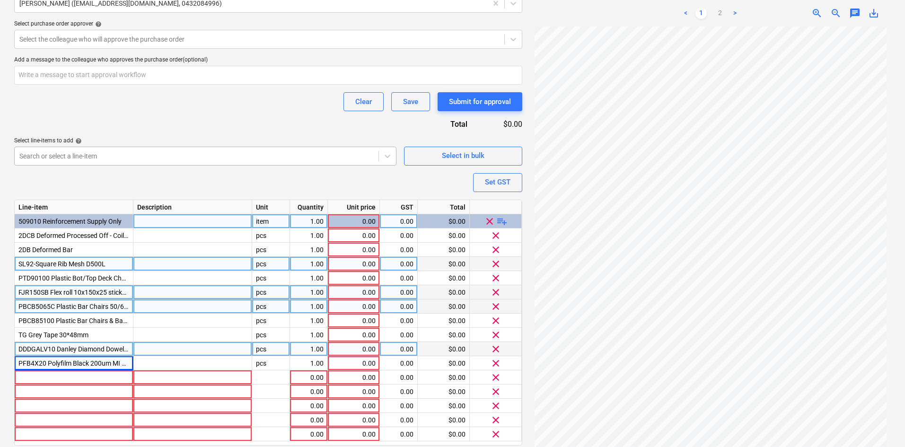
scroll to position [342, 0]
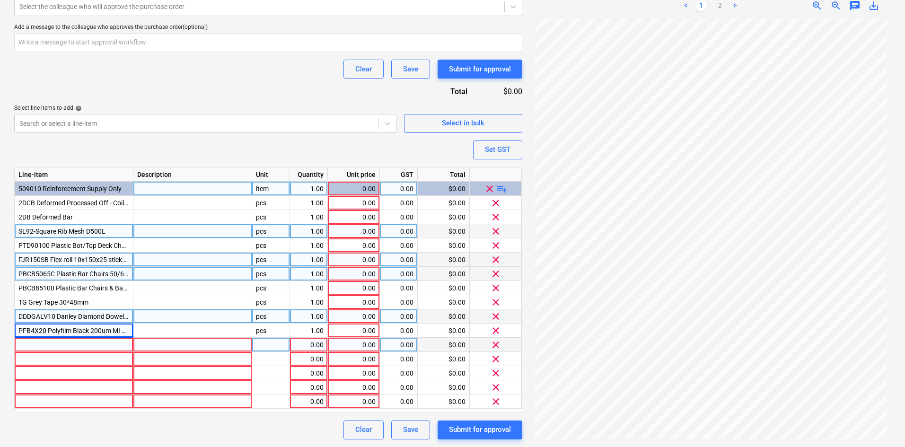
click at [71, 341] on div at bounding box center [74, 345] width 119 height 14
type textarea "x"
type input "CT-BP"
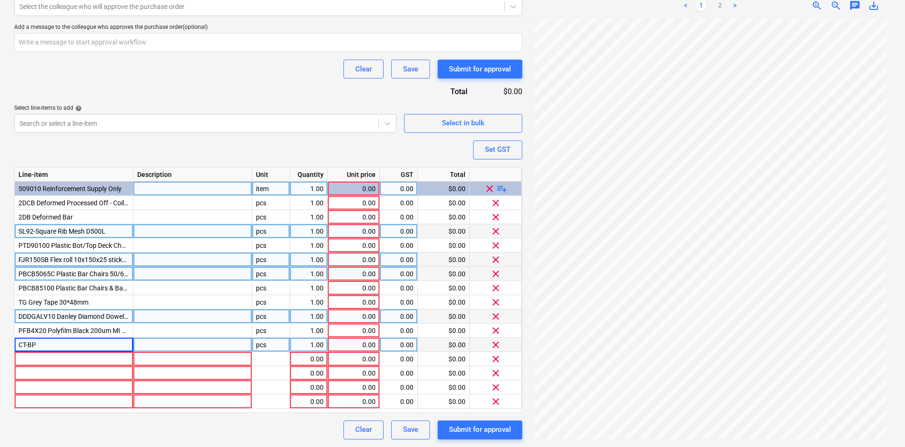
click at [60, 348] on div "CT-BP" at bounding box center [74, 345] width 119 height 14
click at [53, 342] on input "CT-BP" at bounding box center [74, 345] width 118 height 14
type textarea "x"
type input "CT-BP Tie Wire Belt Pack 1.57mm [PERSON_NAME]"
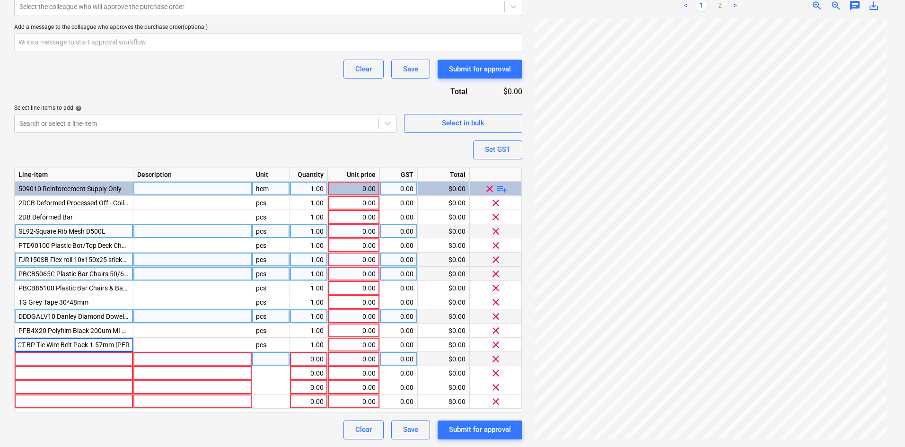
click at [75, 353] on div at bounding box center [74, 359] width 119 height 14
type textarea "x"
click at [83, 355] on div at bounding box center [74, 359] width 119 height 14
type input "2DGAL"
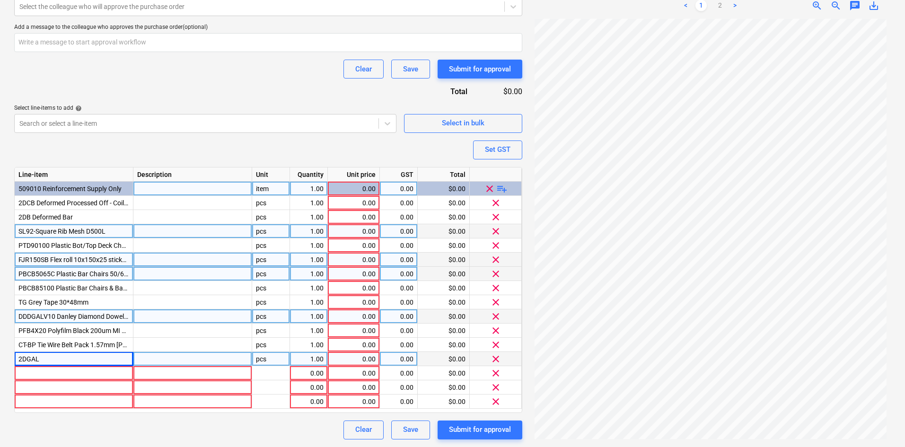
click at [50, 355] on div "2DGAL" at bounding box center [74, 359] width 119 height 14
click at [50, 357] on input "2DGAL" at bounding box center [74, 359] width 118 height 14
type textarea "x"
type input "2DGAL Galvanized Deformed Bar"
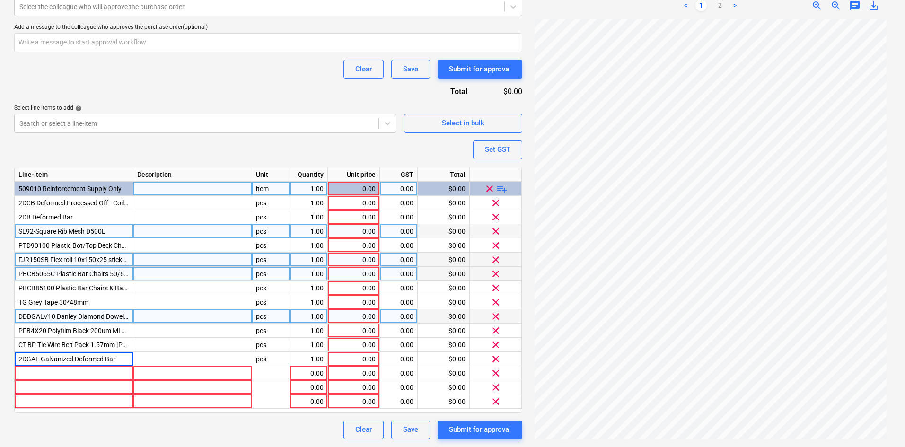
click at [133, 145] on div "Purchase order name help Purchase order Purchase order reference number help 00…" at bounding box center [268, 87] width 508 height 704
type textarea "x"
click at [49, 370] on div at bounding box center [74, 373] width 119 height 14
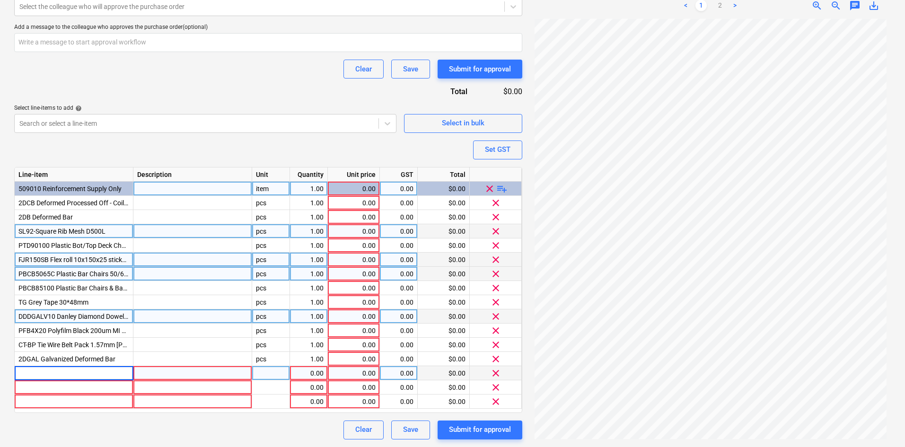
type input "FREIGHT"
type textarea "x"
click at [268, 192] on div "item" at bounding box center [271, 189] width 38 height 14
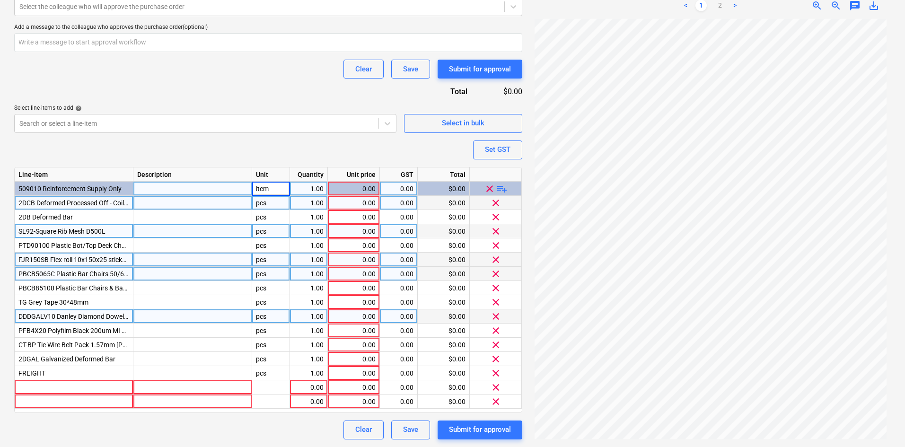
click at [200, 200] on div at bounding box center [192, 203] width 119 height 14
click at [266, 196] on div "pcs" at bounding box center [271, 203] width 38 height 14
click at [273, 191] on div "item" at bounding box center [271, 189] width 38 height 14
click at [255, 200] on div "pcs" at bounding box center [271, 203] width 38 height 14
type input "item"
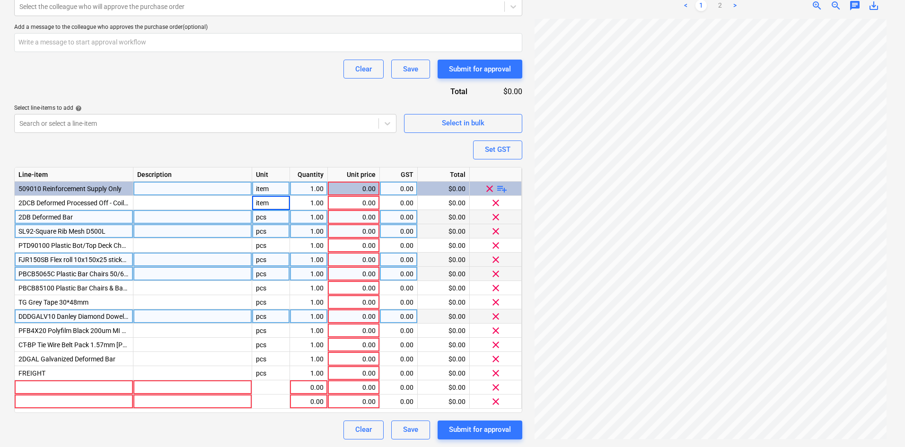
type textarea "x"
click at [255, 213] on div "pcs" at bounding box center [271, 217] width 38 height 14
type input "item"
type textarea "x"
click at [266, 231] on div "pcs" at bounding box center [271, 231] width 38 height 14
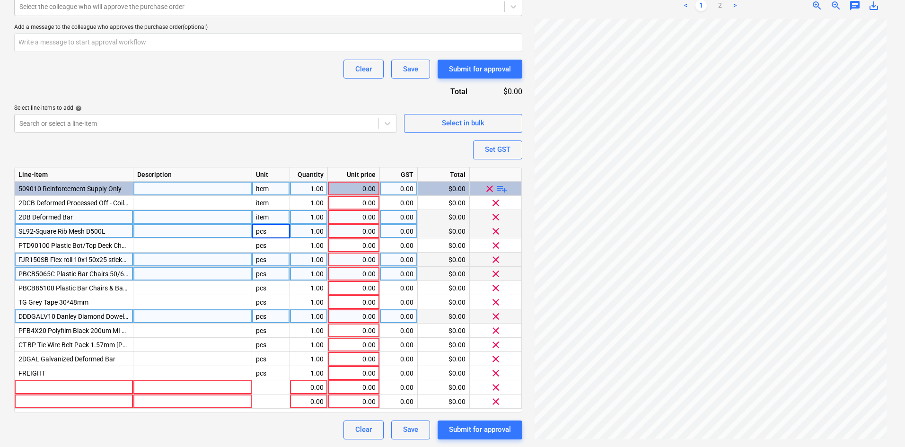
type input "item"
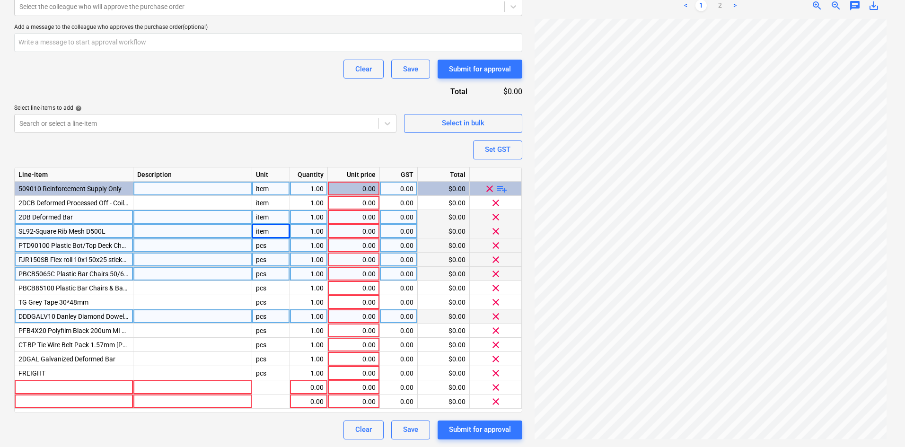
click at [268, 245] on div "pcs" at bounding box center [271, 245] width 38 height 14
type textarea "x"
click at [270, 261] on div "pcs" at bounding box center [271, 260] width 38 height 14
type input "item"
click at [268, 275] on div "pcs" at bounding box center [271, 274] width 38 height 14
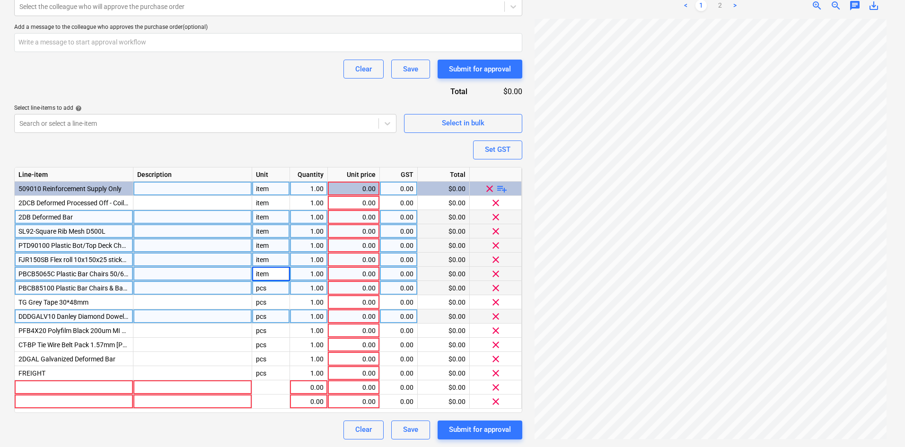
type textarea "x"
click at [265, 291] on div "pcs" at bounding box center [271, 288] width 38 height 14
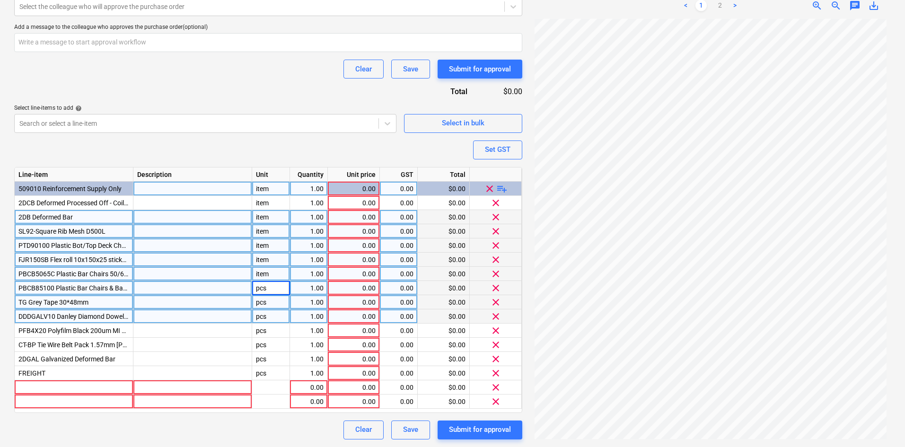
type input "item"
click at [262, 302] on div "pcs" at bounding box center [271, 302] width 38 height 14
type textarea "x"
type input "item"
click at [261, 316] on div "pcs" at bounding box center [271, 316] width 38 height 14
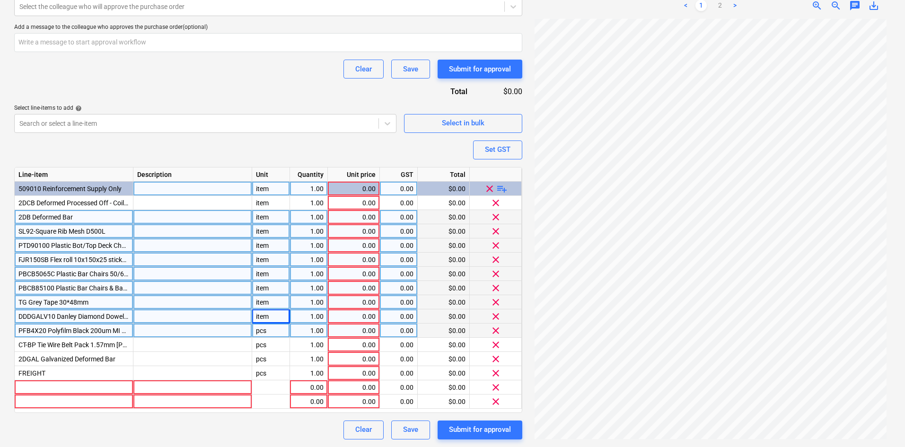
click at [263, 330] on div "pcs" at bounding box center [271, 330] width 38 height 14
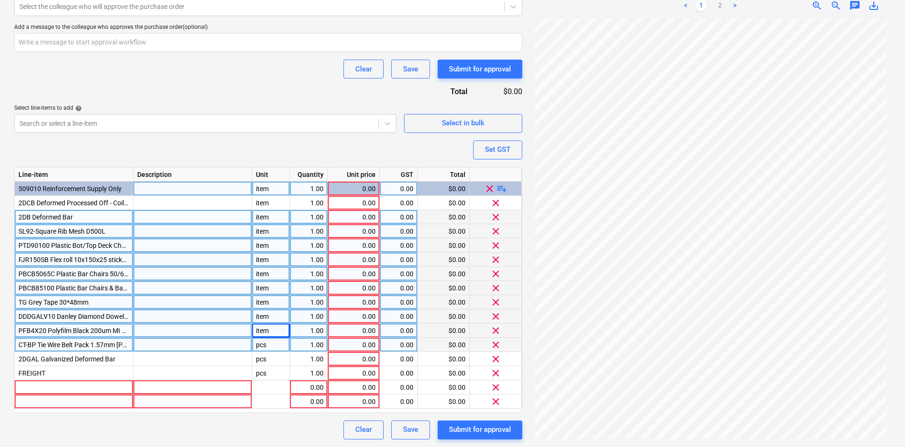
click at [264, 340] on div "pcs" at bounding box center [271, 345] width 38 height 14
click at [265, 351] on input "item" at bounding box center [270, 345] width 37 height 14
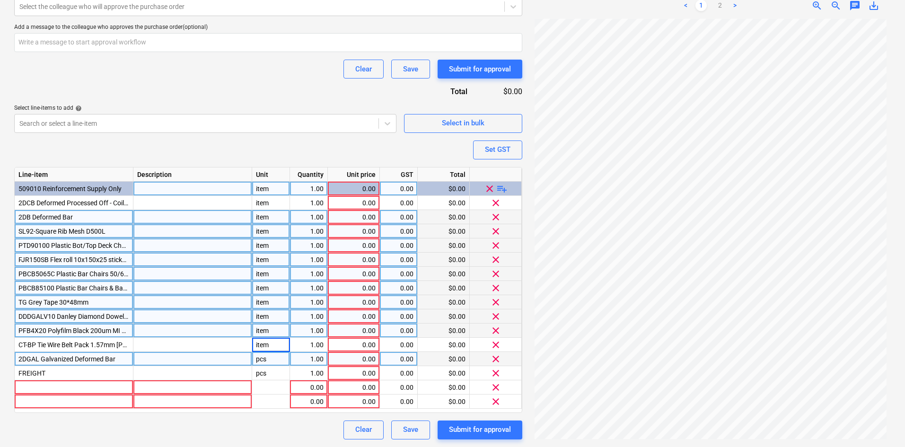
type textarea "x"
click at [265, 356] on div "pcs" at bounding box center [271, 359] width 38 height 14
type input "item"
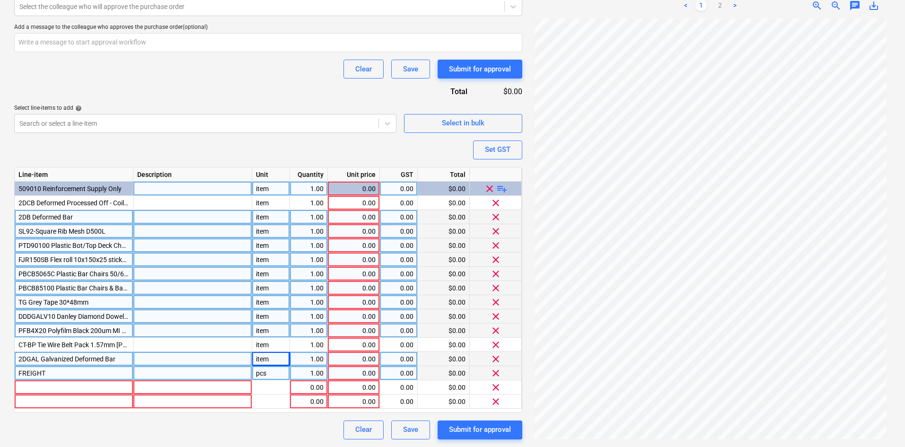
click at [264, 373] on div "pcs" at bounding box center [271, 373] width 38 height 14
click at [492, 388] on span "clear" at bounding box center [495, 386] width 11 height 11
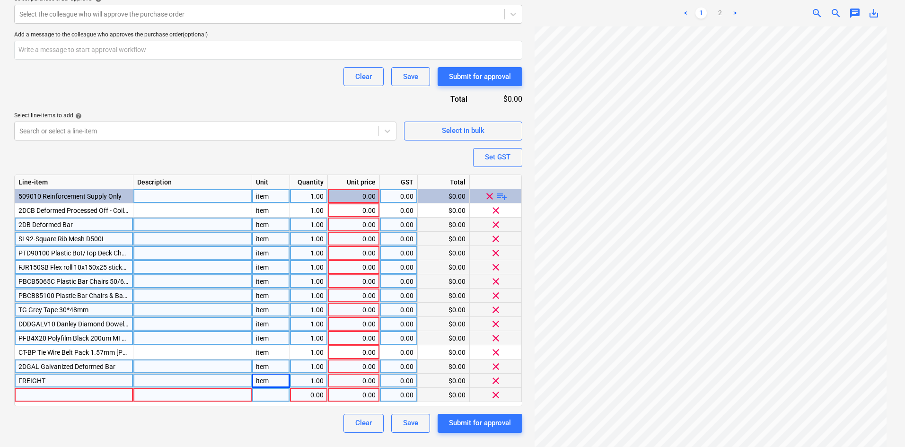
scroll to position [335, 0]
click at [493, 398] on span "clear" at bounding box center [495, 394] width 11 height 11
type textarea "x"
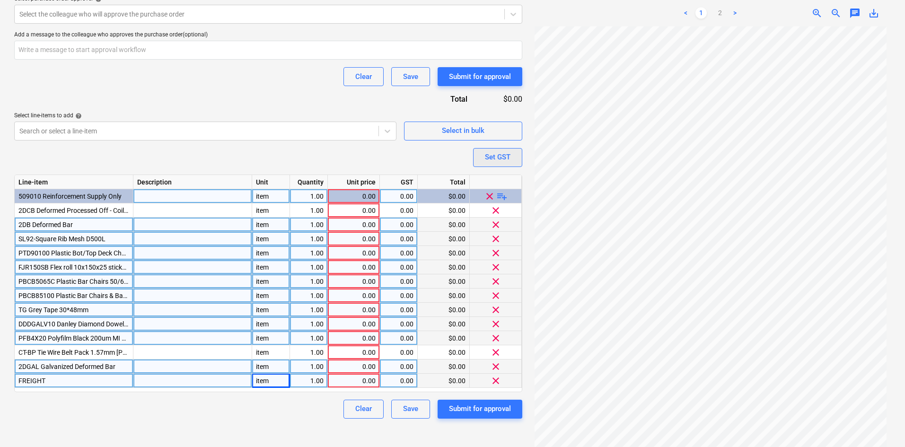
click at [492, 160] on div "Set GST" at bounding box center [498, 157] width 26 height 12
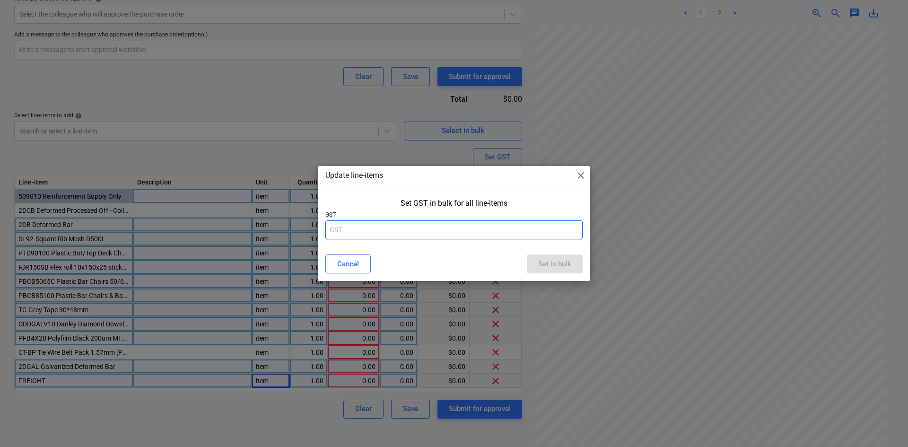
click at [353, 235] on input "text" at bounding box center [453, 229] width 257 height 19
type input "10"
click at [564, 261] on div "Set in bulk" at bounding box center [554, 264] width 33 height 12
type textarea "x"
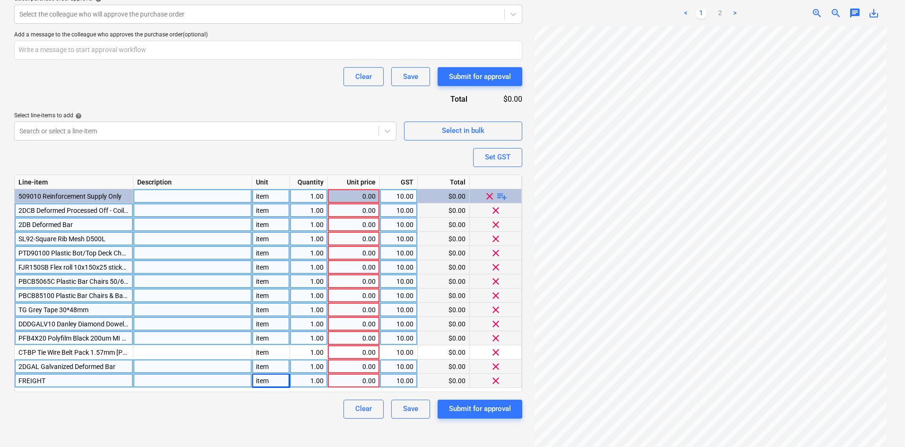
click at [317, 210] on div "1.00" at bounding box center [309, 210] width 30 height 14
type input "0.13"
type textarea "x"
click at [336, 211] on div "0.00" at bounding box center [353, 210] width 44 height 14
type input "1625.38"
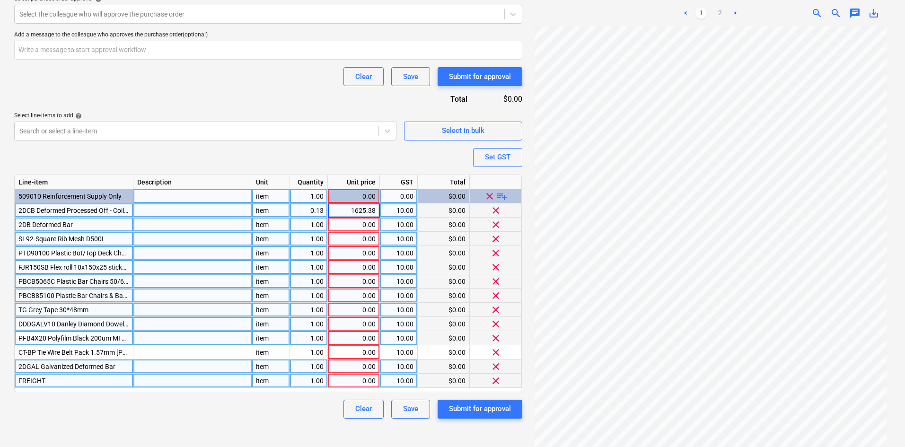
type textarea "x"
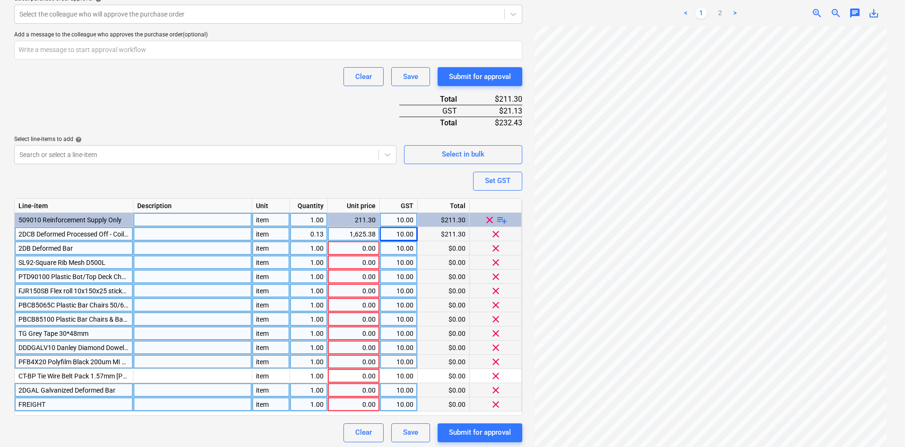
click at [314, 232] on div "0.13" at bounding box center [309, 234] width 30 height 14
click at [320, 233] on input "0.13" at bounding box center [308, 234] width 37 height 14
type input "0.1013"
type textarea "x"
click at [314, 233] on div "0.10" at bounding box center [309, 234] width 30 height 14
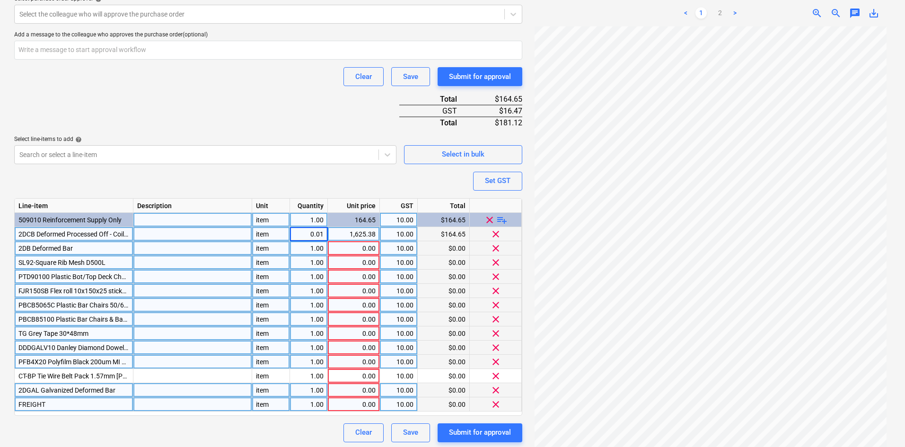
type input "0.013"
type textarea "x"
click at [314, 246] on div "1.00" at bounding box center [309, 248] width 30 height 14
type input "0.150"
type textarea "x"
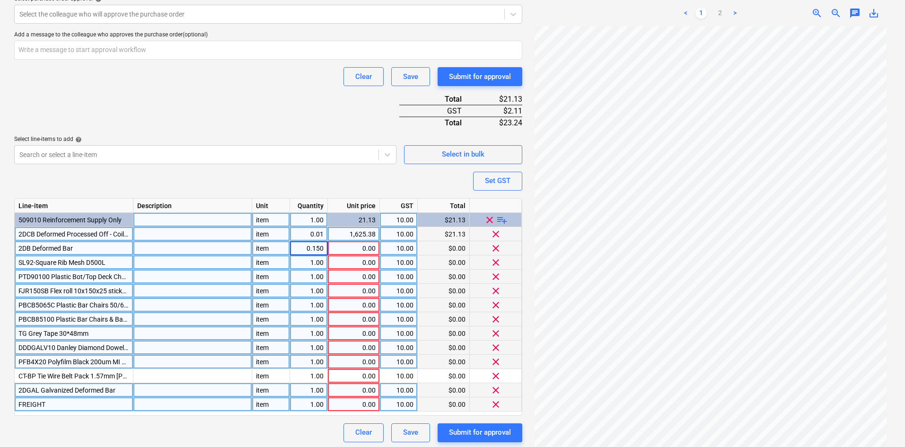
click at [372, 243] on div "0.00" at bounding box center [353, 248] width 44 height 14
type input "1495"
type textarea "x"
click at [318, 262] on div "1.00" at bounding box center [309, 262] width 30 height 14
type input "46"
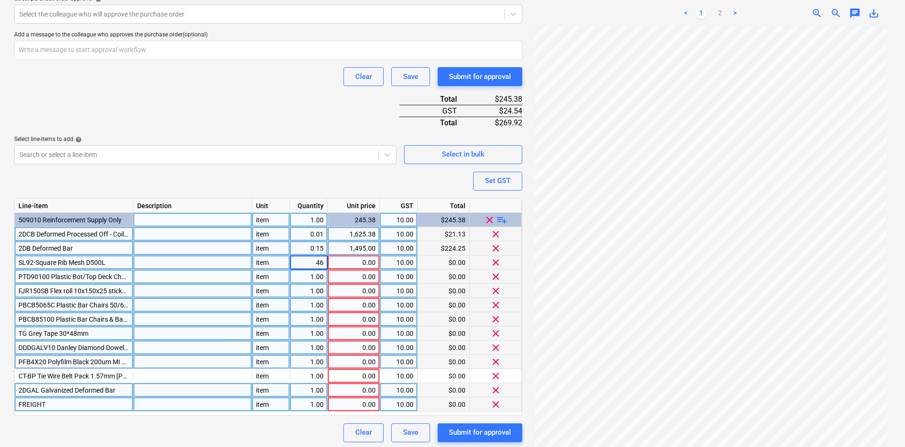
type textarea "x"
type input "102.38"
type textarea "x"
click at [437, 261] on div "$4,709.48" at bounding box center [444, 262] width 52 height 14
click at [370, 261] on div "102.38" at bounding box center [353, 262] width 44 height 14
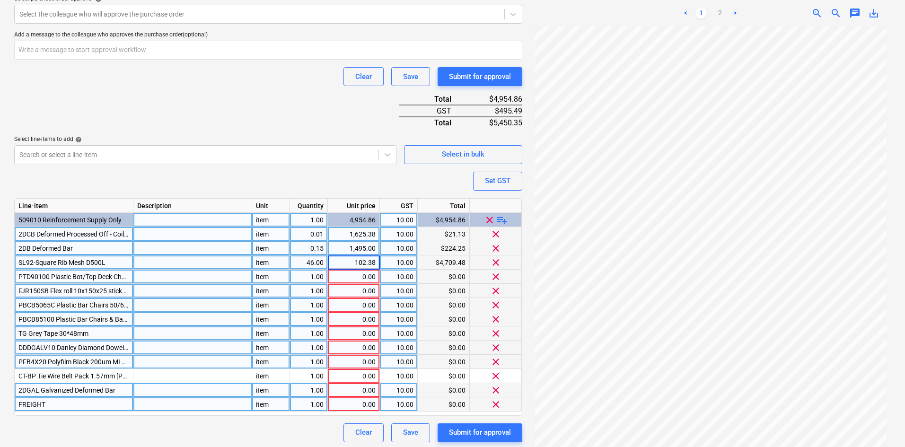
click at [456, 265] on div "$4,709.48" at bounding box center [444, 262] width 52 height 14
type input "4709.60"
type textarea "x"
click at [271, 102] on div "Purchase order name help Purchase order Purchase order reference number help 00…" at bounding box center [268, 92] width 508 height 699
click at [322, 182] on div "Purchase order name help Purchase order Purchase order reference number help 00…" at bounding box center [268, 92] width 508 height 699
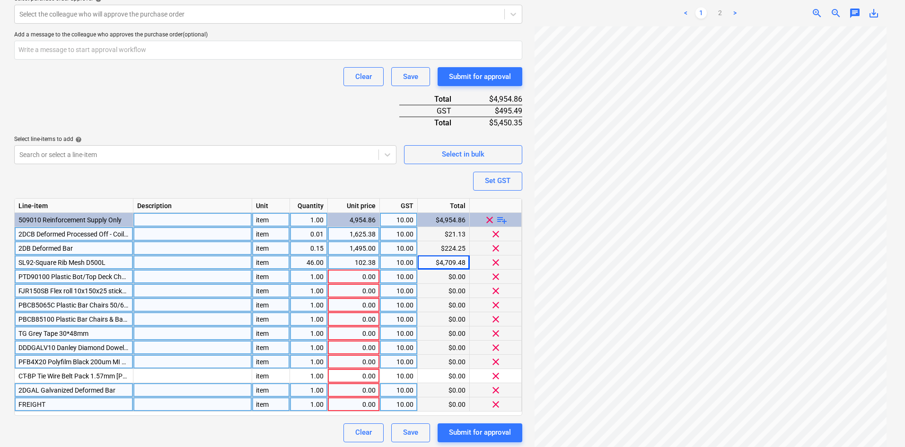
click at [307, 276] on div "1.00" at bounding box center [309, 277] width 30 height 14
type input "100"
type textarea "x"
click at [413, 276] on div "10.00" at bounding box center [398, 277] width 30 height 14
type input "4.246"
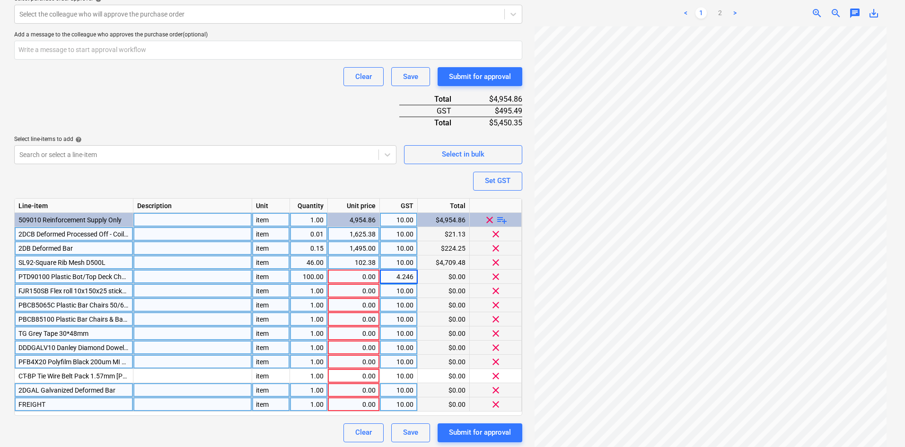
type textarea "x"
click at [360, 275] on div "0.00" at bounding box center [353, 277] width 44 height 14
type input "4.246"
type textarea "x"
click at [367, 275] on div "4.25" at bounding box center [353, 277] width 44 height 14
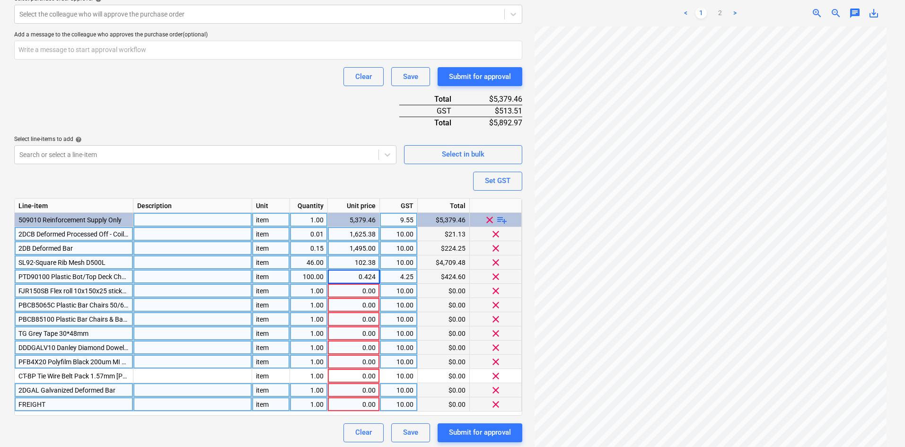
type input "0.4246"
type textarea "x"
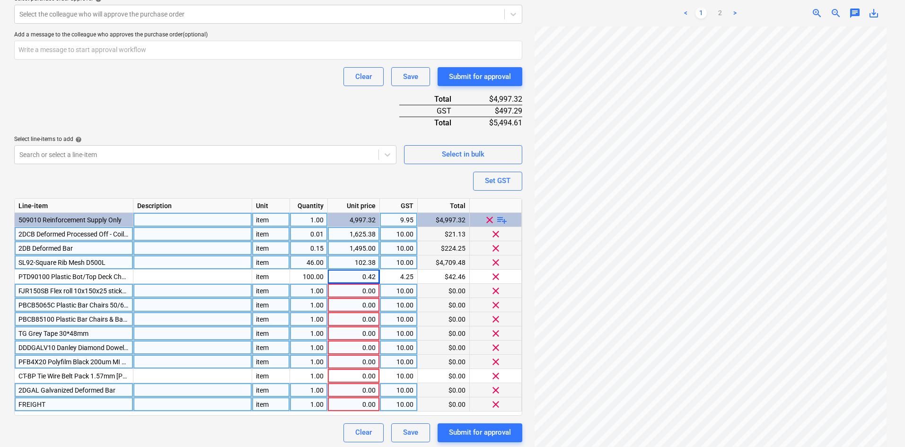
click at [312, 290] on div "1.00" at bounding box center [309, 291] width 30 height 14
type input "5"
type textarea "x"
click at [401, 287] on div "10.00" at bounding box center [398, 291] width 30 height 14
type input "41.15"
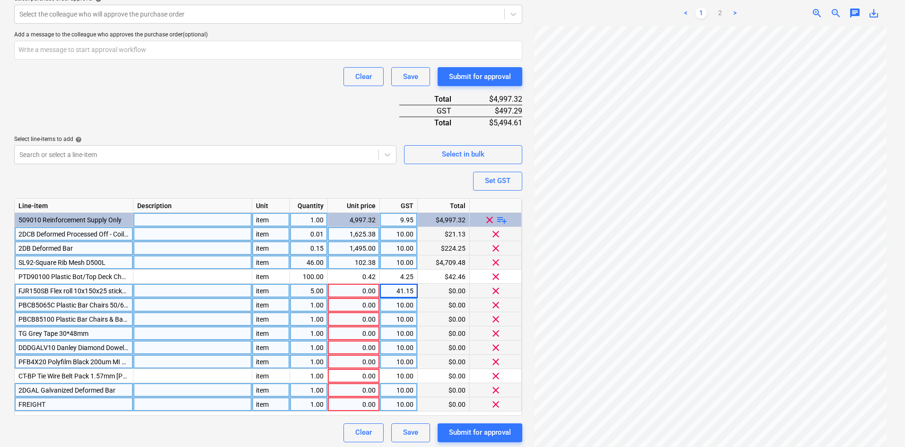
type textarea "x"
click at [364, 286] on div "0.00" at bounding box center [353, 291] width 44 height 14
type input "41.14"
type textarea "x"
click at [374, 287] on div "41.14" at bounding box center [353, 291] width 44 height 14
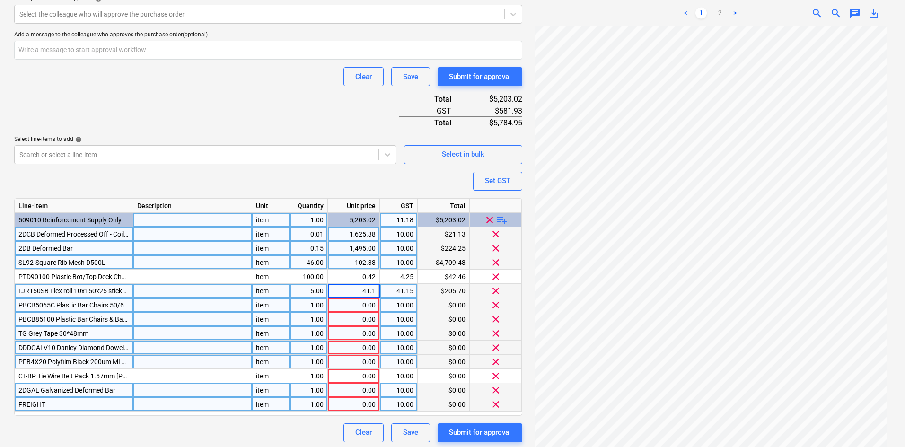
type input "41.15"
type textarea "x"
click at [409, 294] on div "41.15" at bounding box center [398, 291] width 30 height 14
type input "10"
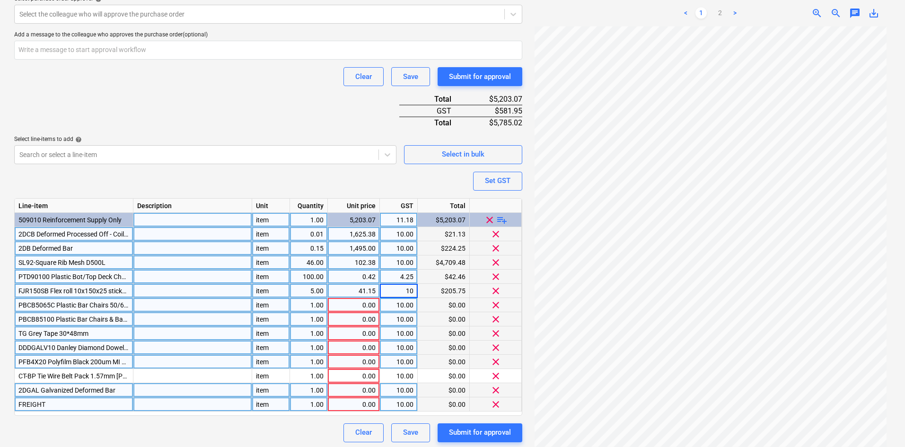
type textarea "x"
click at [404, 279] on div "4.25" at bounding box center [398, 277] width 30 height 14
type input "10"
type textarea "x"
click at [290, 101] on div "Purchase order name help Purchase order Purchase order reference number help 00…" at bounding box center [268, 92] width 508 height 699
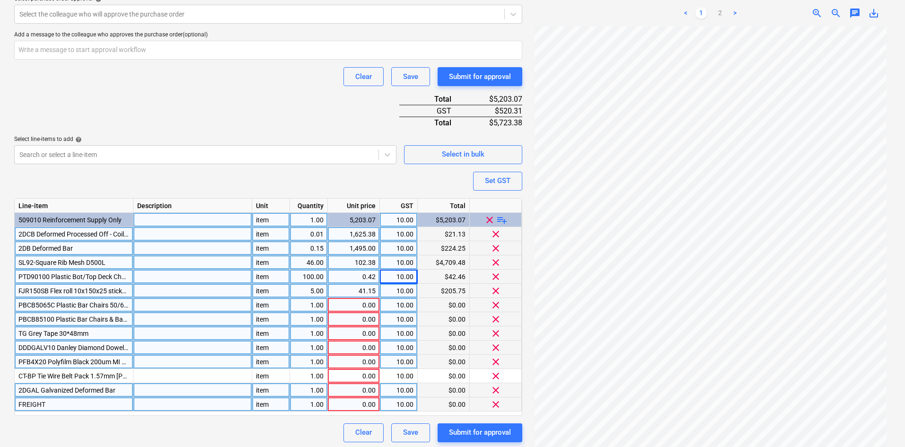
click at [306, 308] on div "1.00" at bounding box center [309, 305] width 30 height 14
type input "100"
type textarea "x"
type input "14.54"
type textarea "x"
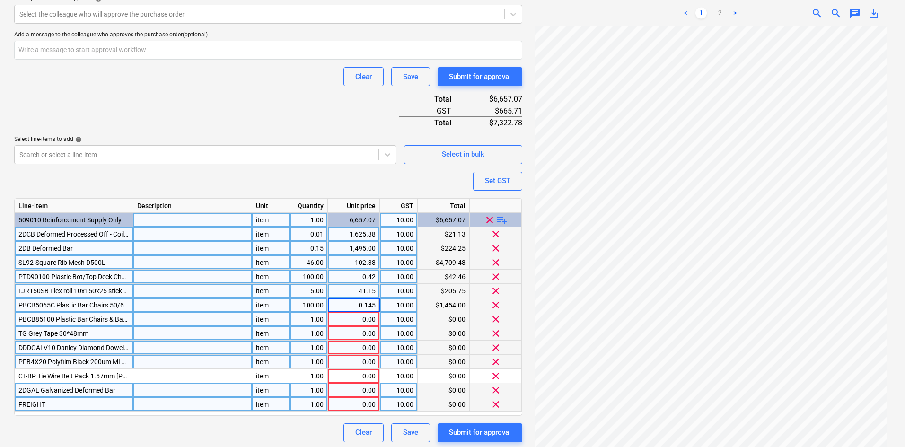
type input "0.1454"
type textarea "x"
click at [304, 318] on div "1.00" at bounding box center [309, 319] width 30 height 14
type input "500"
type textarea "x"
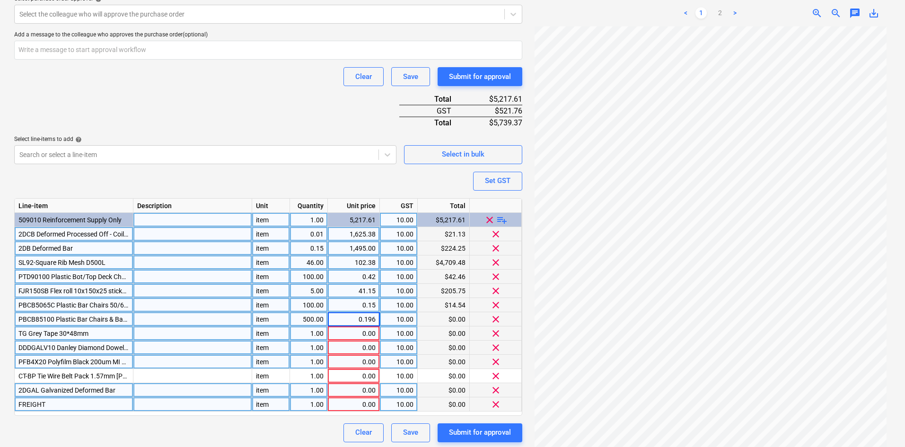
type input "0.1964"
type textarea "x"
click at [306, 333] on div "1.00" at bounding box center [309, 333] width 30 height 14
type input "12"
type textarea "x"
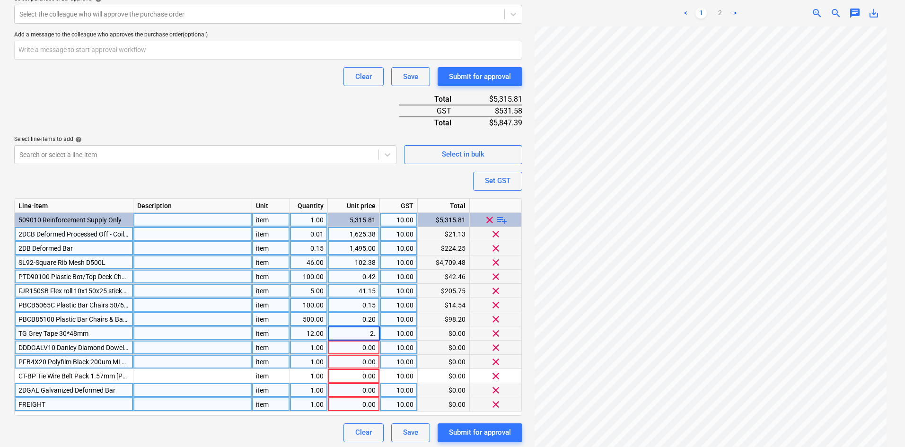
type input "2.8"
type textarea "x"
click at [316, 347] on div "1.00" at bounding box center [309, 347] width 30 height 14
type input "15"
type textarea "x"
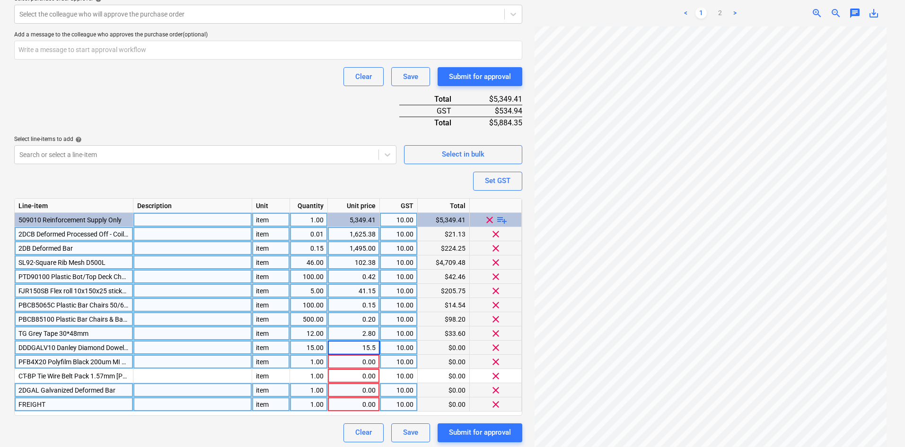
type input "15.59"
type textarea "x"
click at [311, 361] on div "1.00" at bounding box center [309, 362] width 30 height 14
type input "6"
type textarea "x"
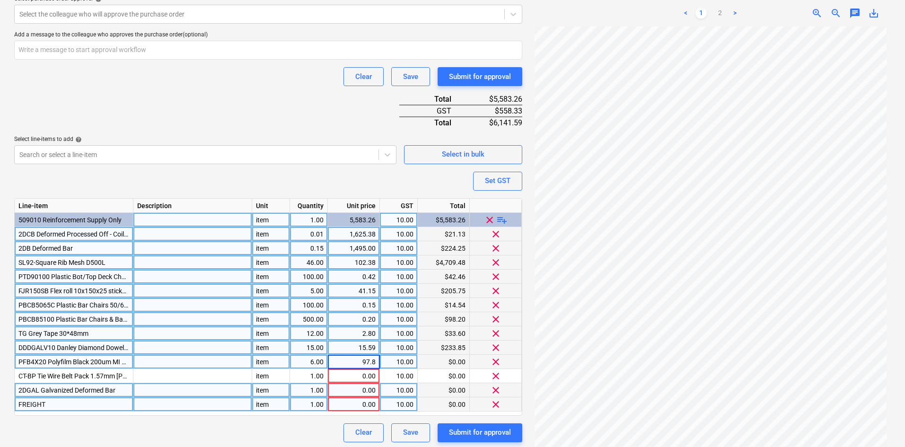
type input "97.88"
type textarea "x"
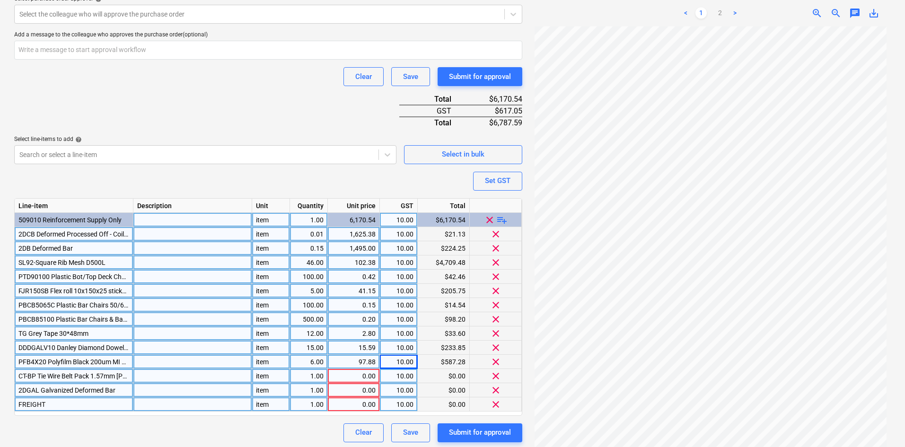
click at [317, 373] on div "1.00" at bounding box center [309, 376] width 30 height 14
type input "5"
type textarea "x"
type input "4.81"
type textarea "x"
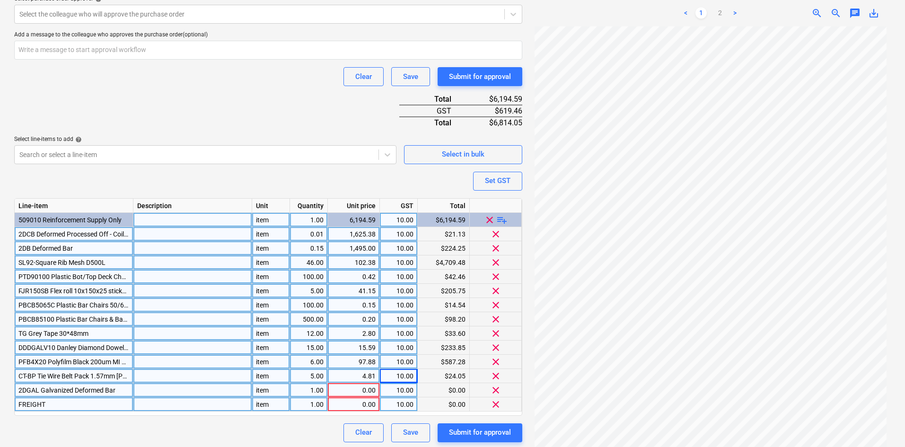
click at [313, 391] on div "1.00" at bounding box center [309, 390] width 30 height 14
type input "0.253"
type textarea "x"
type input "3425.02"
type textarea "x"
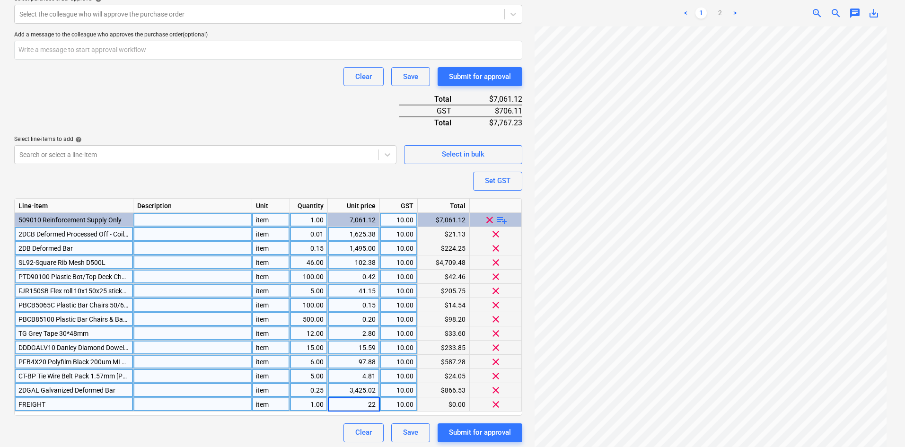
type input "225"
type textarea "x"
click at [248, 99] on div "Purchase order name help Purchase order Purchase order reference number help 00…" at bounding box center [268, 92] width 508 height 699
click at [349, 100] on div "Purchase order name help Purchase order Purchase order reference number help 00…" at bounding box center [268, 92] width 508 height 699
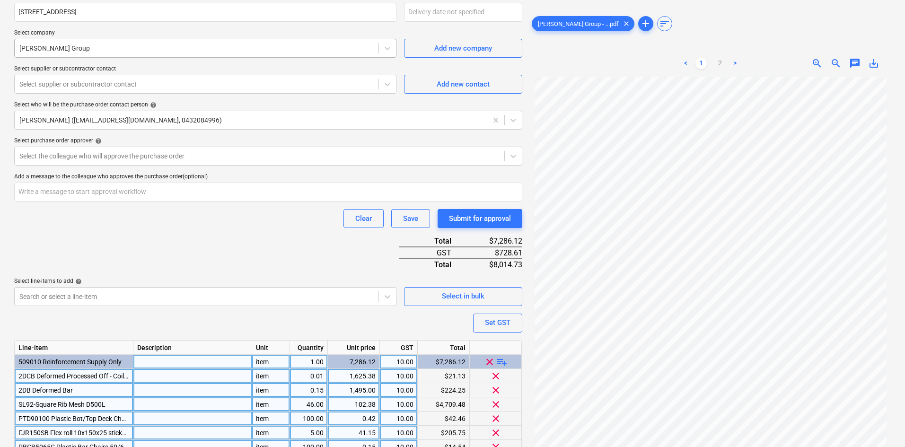
click at [93, 46] on div at bounding box center [196, 48] width 354 height 9
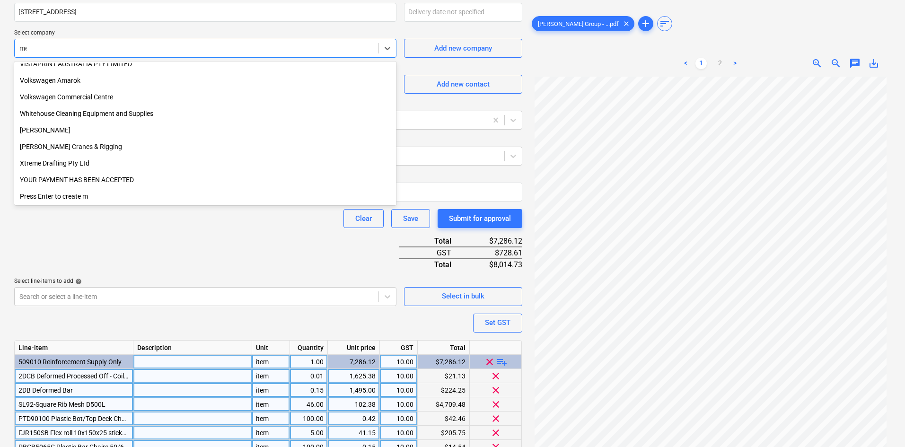
scroll to position [984, 0]
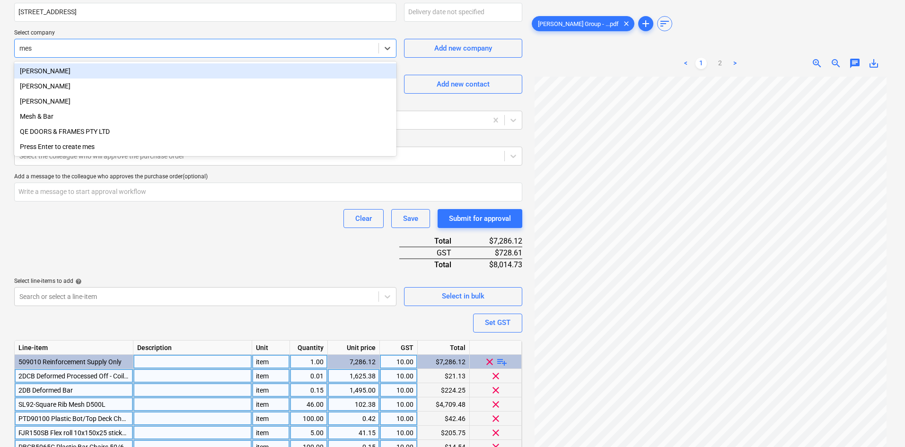
type input "mesh"
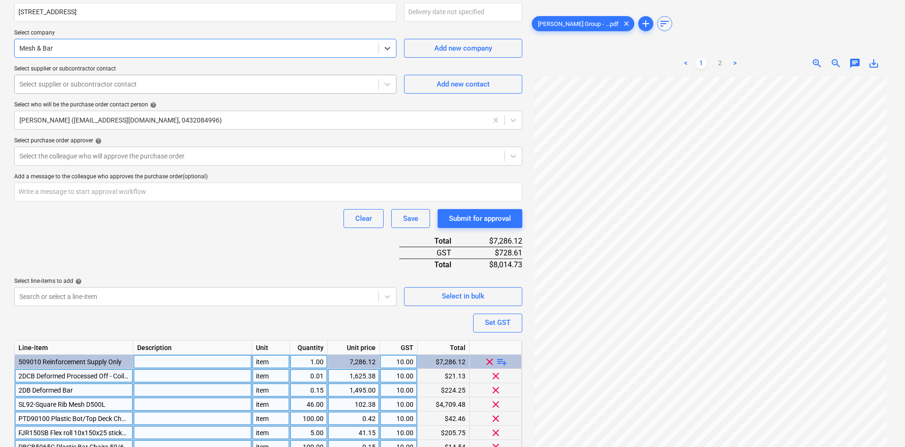
click at [88, 80] on div at bounding box center [196, 83] width 354 height 9
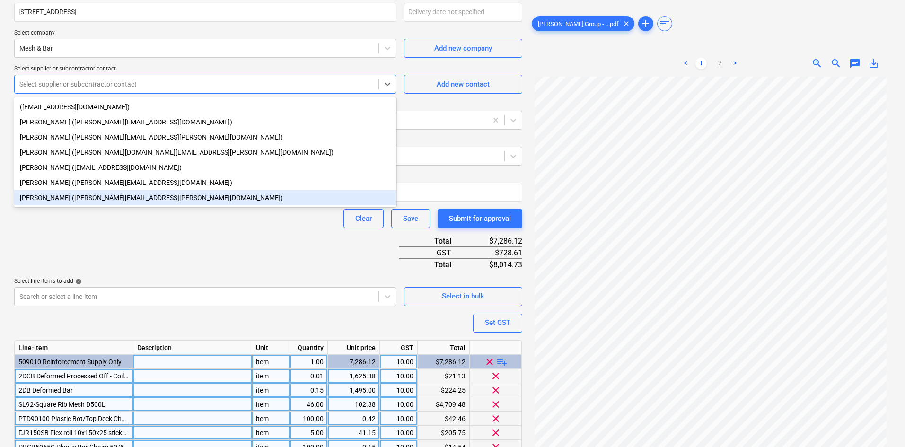
click at [60, 201] on div "[PERSON_NAME] ([PERSON_NAME][EMAIL_ADDRESS][PERSON_NAME][DOMAIN_NAME])" at bounding box center [205, 197] width 382 height 15
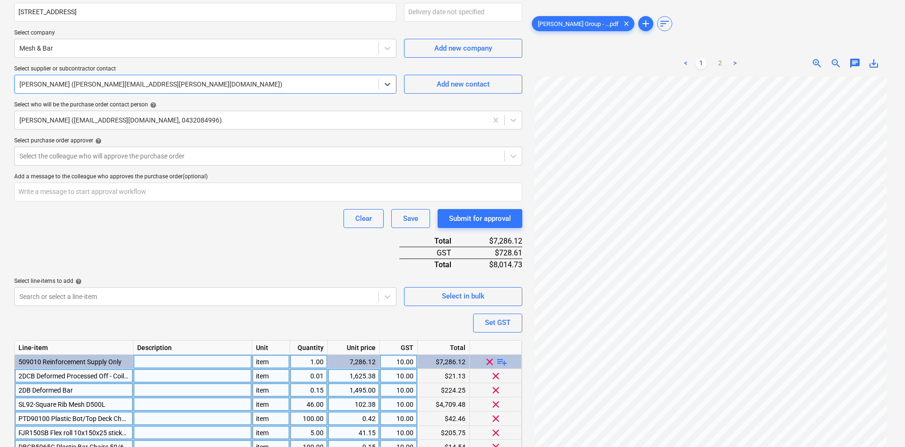
drag, startPoint x: 63, startPoint y: 235, endPoint x: 79, endPoint y: 210, distance: 29.4
click at [64, 233] on div "Purchase order name help Purchase order Purchase order reference number help 00…" at bounding box center [268, 234] width 508 height 699
click at [78, 159] on div at bounding box center [259, 155] width 480 height 9
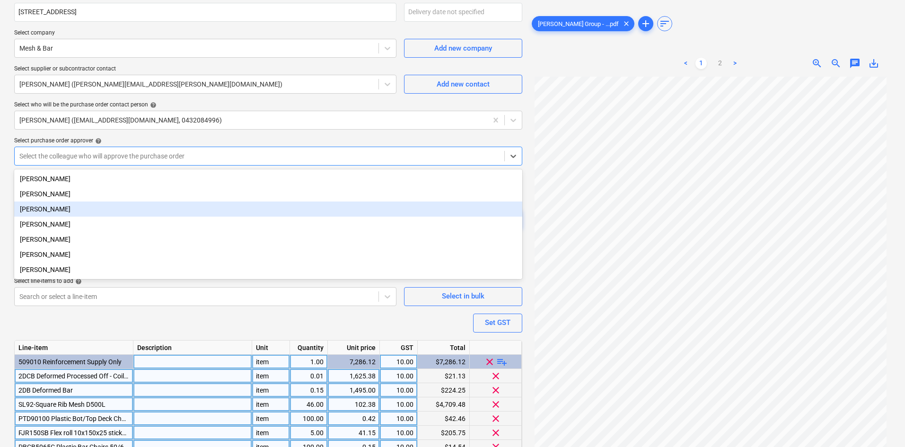
click at [52, 209] on div "[PERSON_NAME]" at bounding box center [268, 208] width 508 height 15
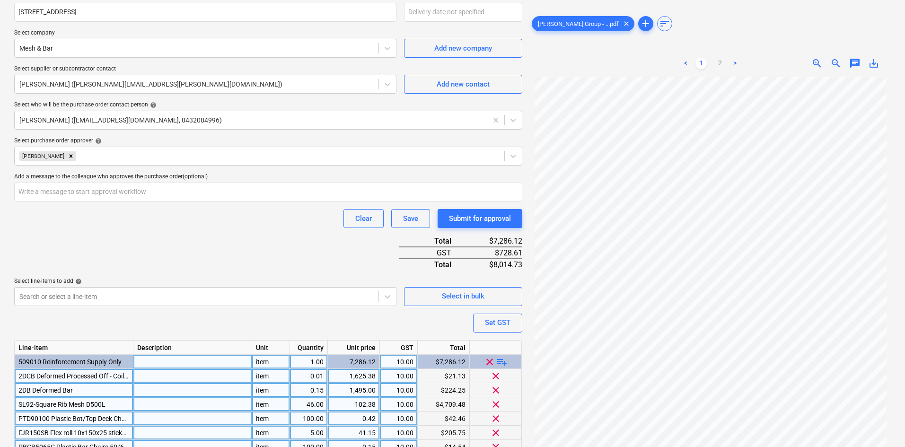
click at [116, 138] on div "Select purchase order approver help" at bounding box center [268, 141] width 508 height 8
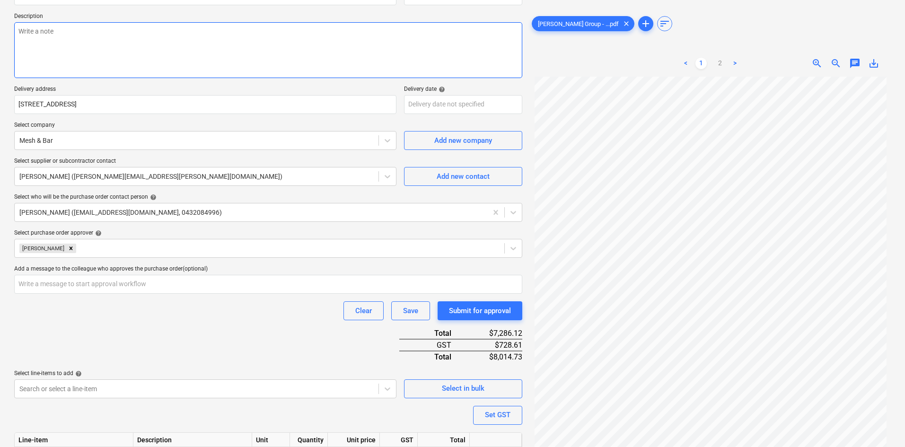
scroll to position [4, 0]
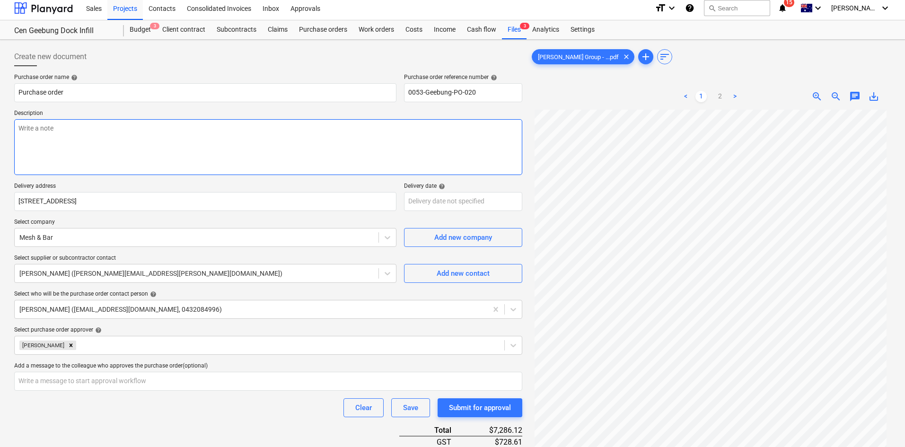
click at [189, 127] on textarea at bounding box center [268, 147] width 508 height 56
paste textarea "Site contact : [PERSON_NAME] - [PHONE_NUMBER]"
type textarea "x"
type textarea "Site contact : [PERSON_NAME] - [PHONE_NUMBER]"
click at [170, 139] on textarea "Site contact : [PERSON_NAME] - [PHONE_NUMBER]" at bounding box center [268, 147] width 508 height 56
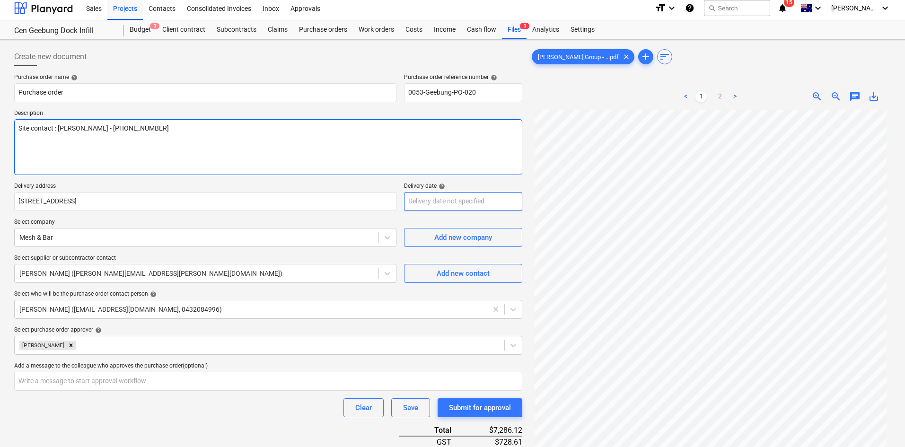
type textarea "x"
type textarea "Site contact : [PERSON_NAME] - [PHONE_NUMBER]"
click at [456, 200] on body "Sales Projects Contacts Consolidated Invoices Inbox Approvals format_size keybo…" at bounding box center [452, 219] width 905 height 447
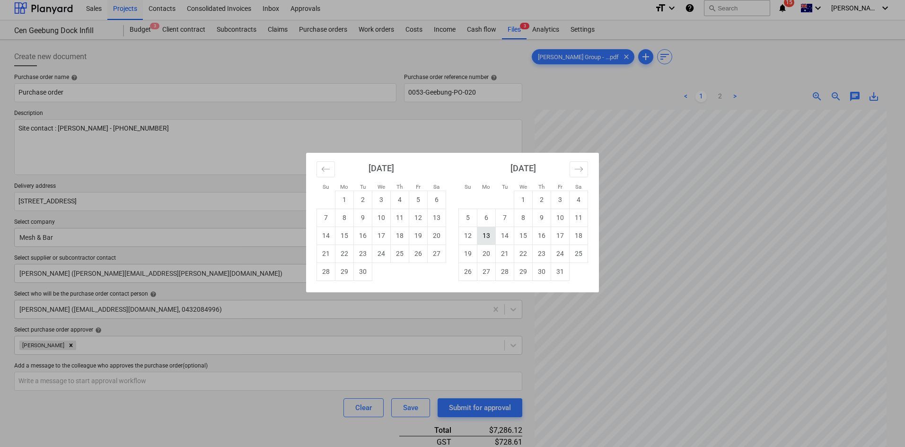
click at [482, 235] on td "13" at bounding box center [486, 235] width 18 height 18
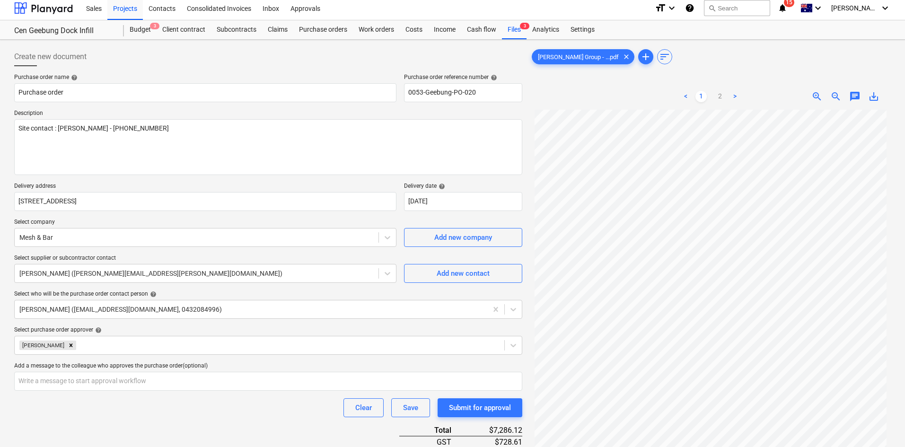
type textarea "x"
type input "[DATE]"
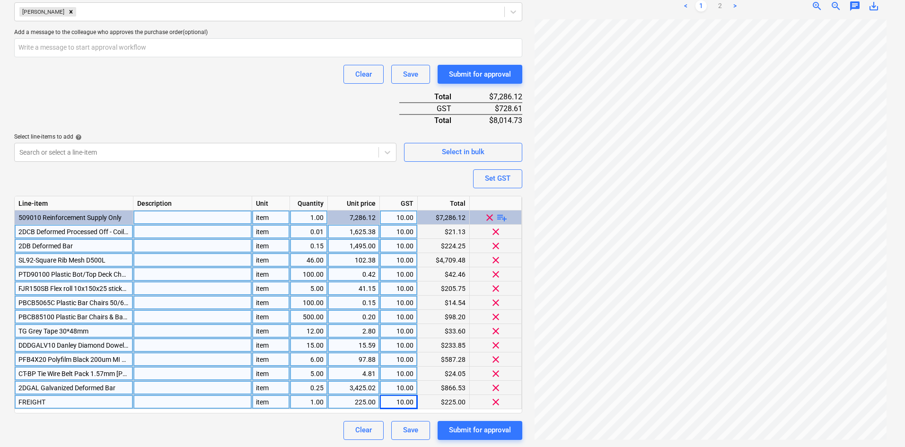
scroll to position [338, 0]
click at [262, 114] on div "Purchase order name help Purchase order Purchase order reference number help 00…" at bounding box center [268, 89] width 508 height 699
click at [208, 101] on div "Purchase order name help Purchase order Purchase order reference number help 00…" at bounding box center [268, 89] width 508 height 699
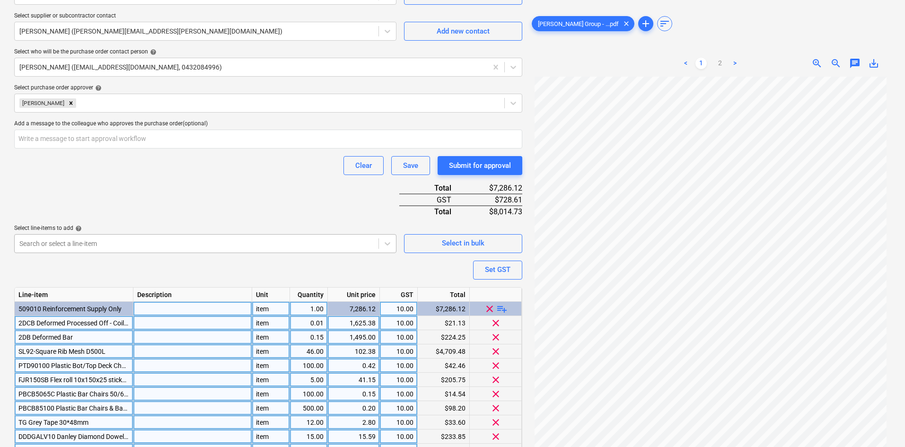
scroll to position [196, 0]
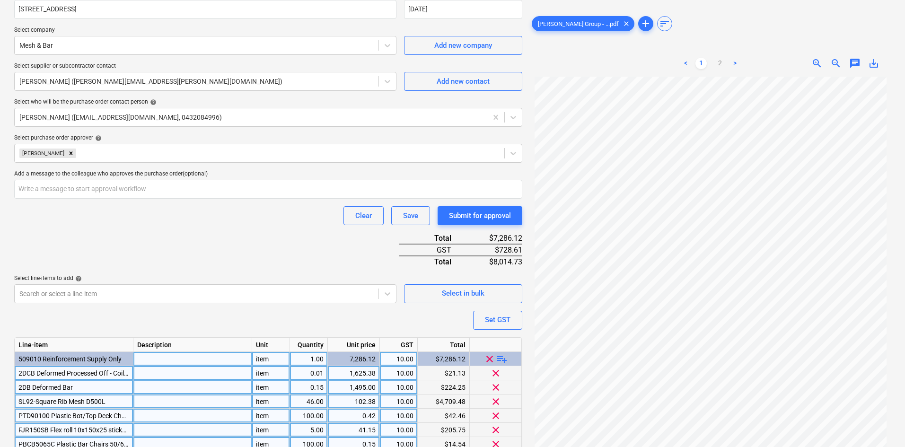
click at [266, 244] on div "Purchase order name help Purchase order Purchase order reference number help 00…" at bounding box center [268, 231] width 508 height 699
click at [325, 245] on div "Purchase order name help Purchase order Purchase order reference number help 00…" at bounding box center [268, 231] width 508 height 699
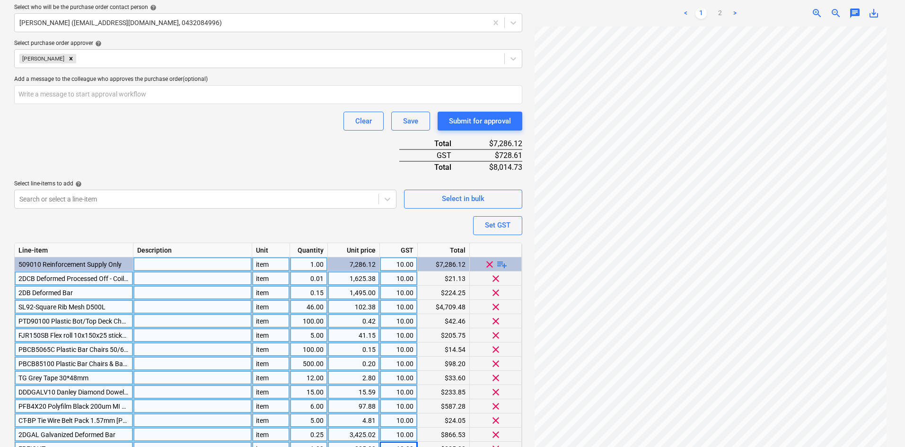
scroll to position [338, 0]
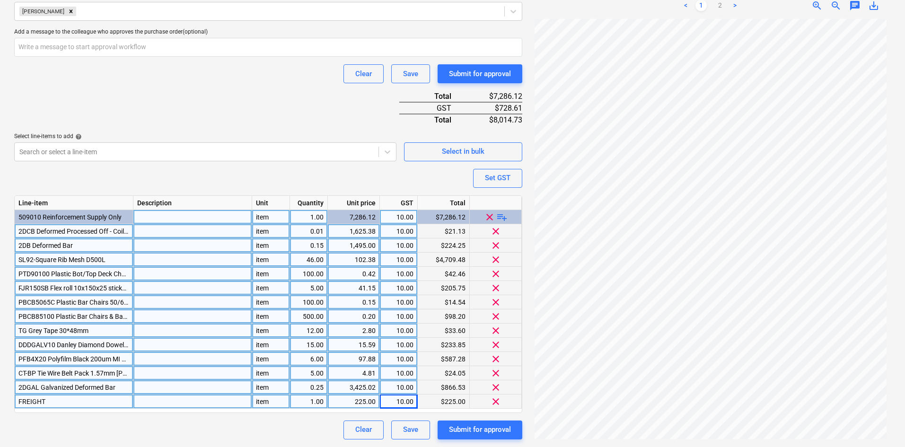
click at [278, 427] on div "Clear Save Submit for approval" at bounding box center [268, 429] width 508 height 19
click at [294, 421] on div "Clear Save Submit for approval" at bounding box center [268, 429] width 508 height 19
click at [309, 400] on div "1.00" at bounding box center [309, 401] width 30 height 14
click at [318, 395] on input "1" at bounding box center [308, 401] width 37 height 14
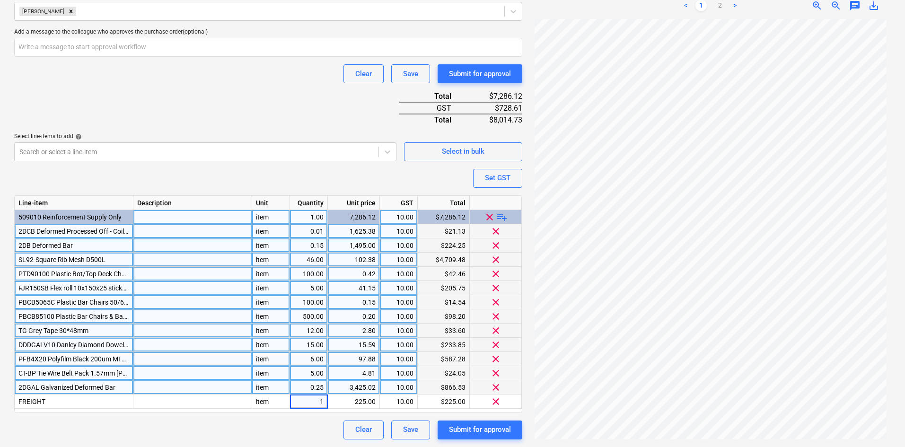
click at [297, 415] on div "Purchase order name help Purchase order Purchase order reference number help 00…" at bounding box center [268, 89] width 508 height 699
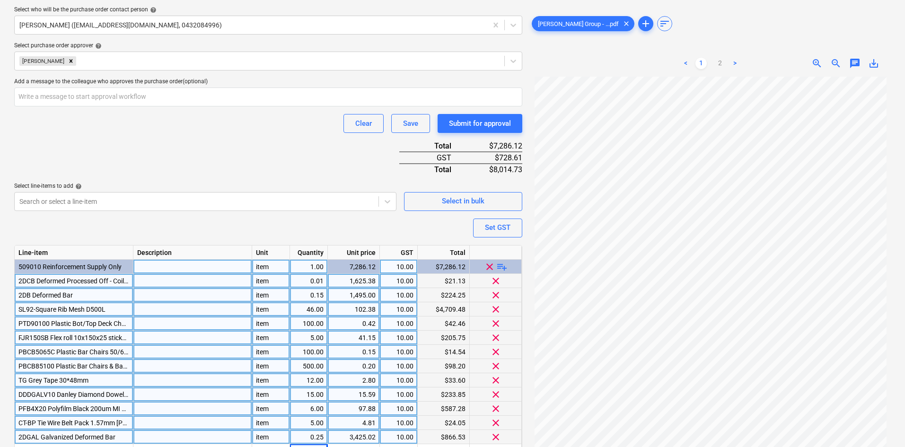
scroll to position [148, 0]
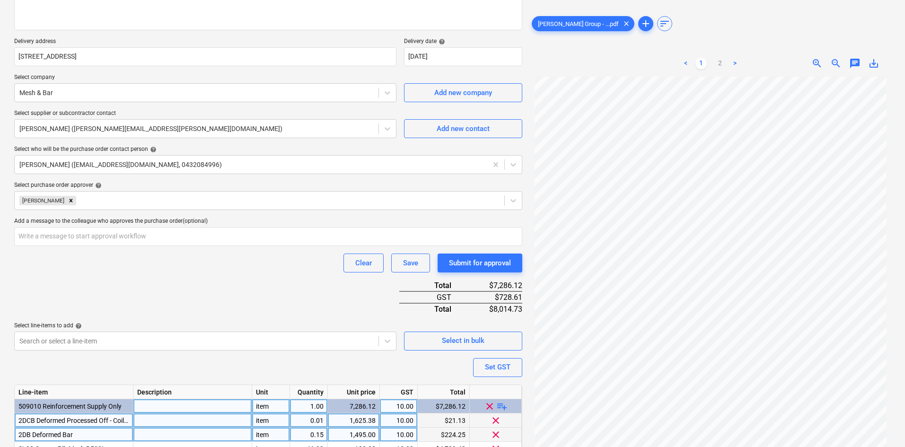
click at [836, 63] on span "zoom_out" at bounding box center [835, 63] width 11 height 11
click at [813, 61] on span "zoom_in" at bounding box center [816, 63] width 11 height 11
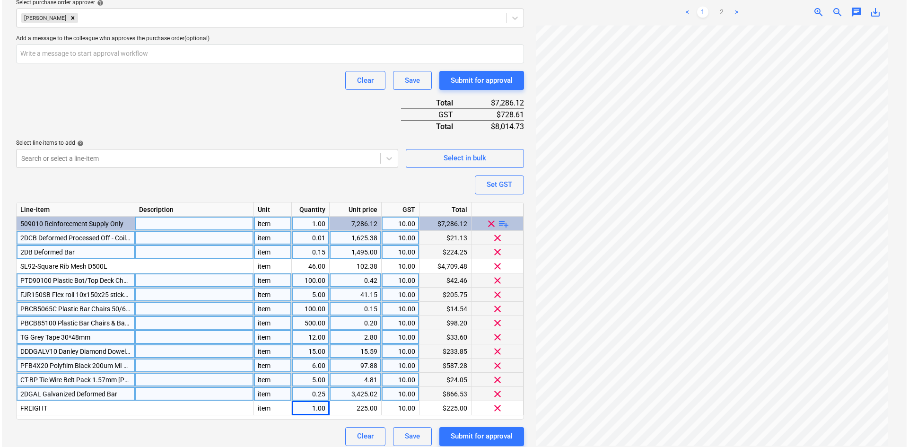
scroll to position [338, 0]
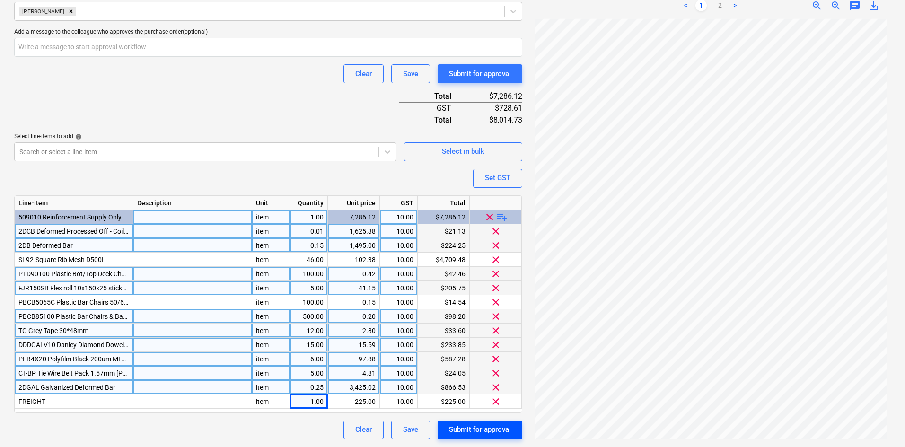
click at [491, 426] on div "Submit for approval" at bounding box center [480, 429] width 62 height 12
type textarea "x"
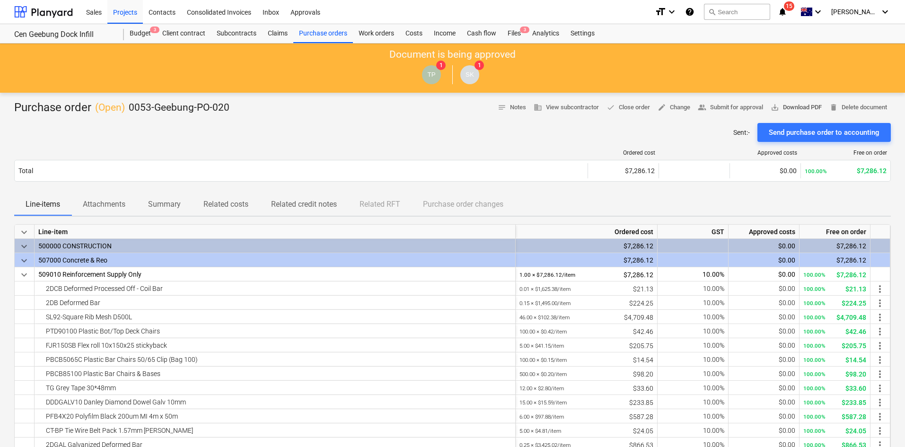
click at [783, 109] on span "save_alt Download PDF" at bounding box center [795, 107] width 51 height 11
click at [366, 141] on div "Sent : - Send purchase order to accounting" at bounding box center [452, 132] width 876 height 19
click at [390, 135] on div "Sent : - Send purchase order to accounting" at bounding box center [452, 132] width 876 height 19
